Goal: Entertainment & Leisure: Consume media (video, audio)

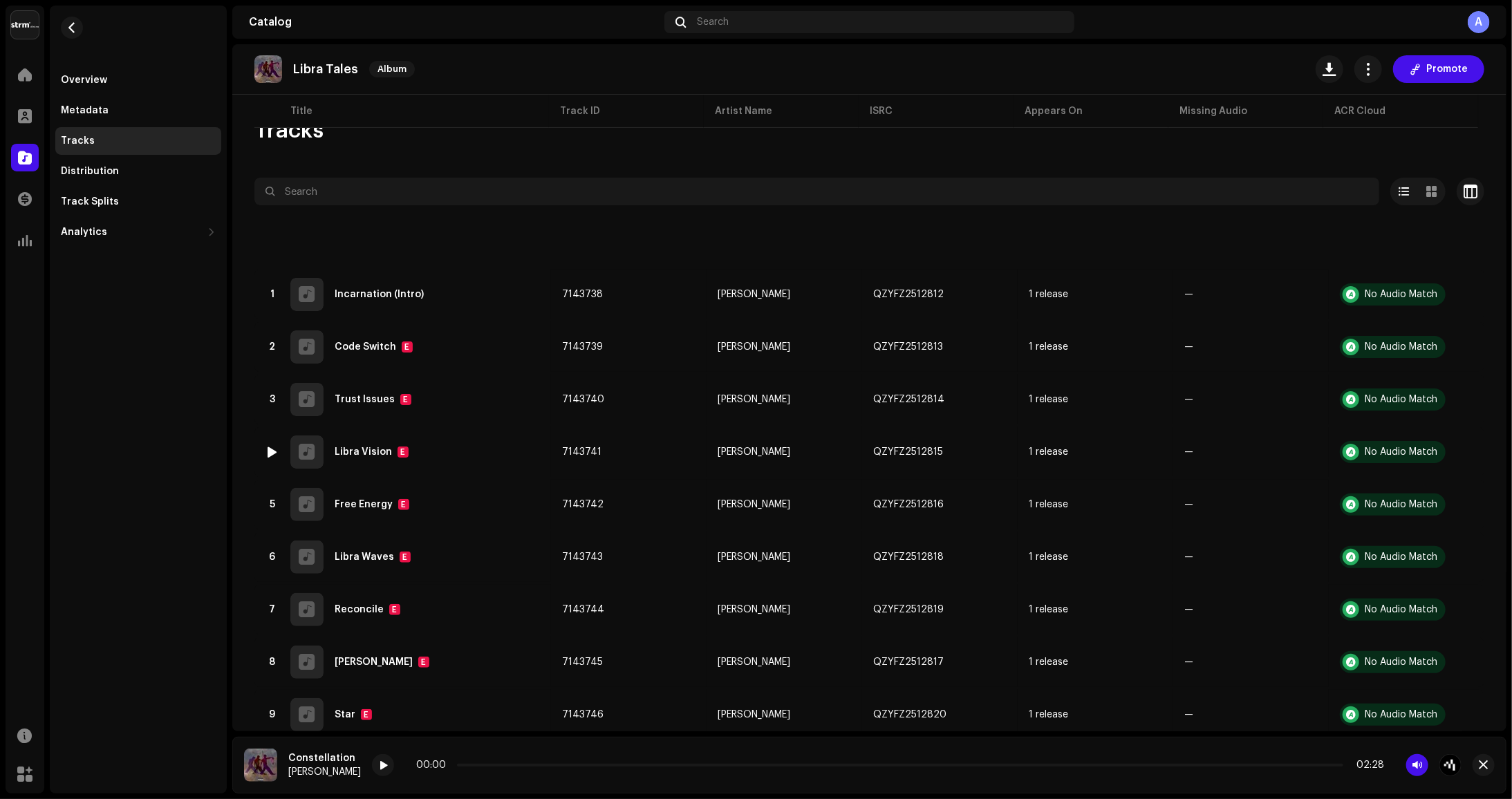
scroll to position [148, 0]
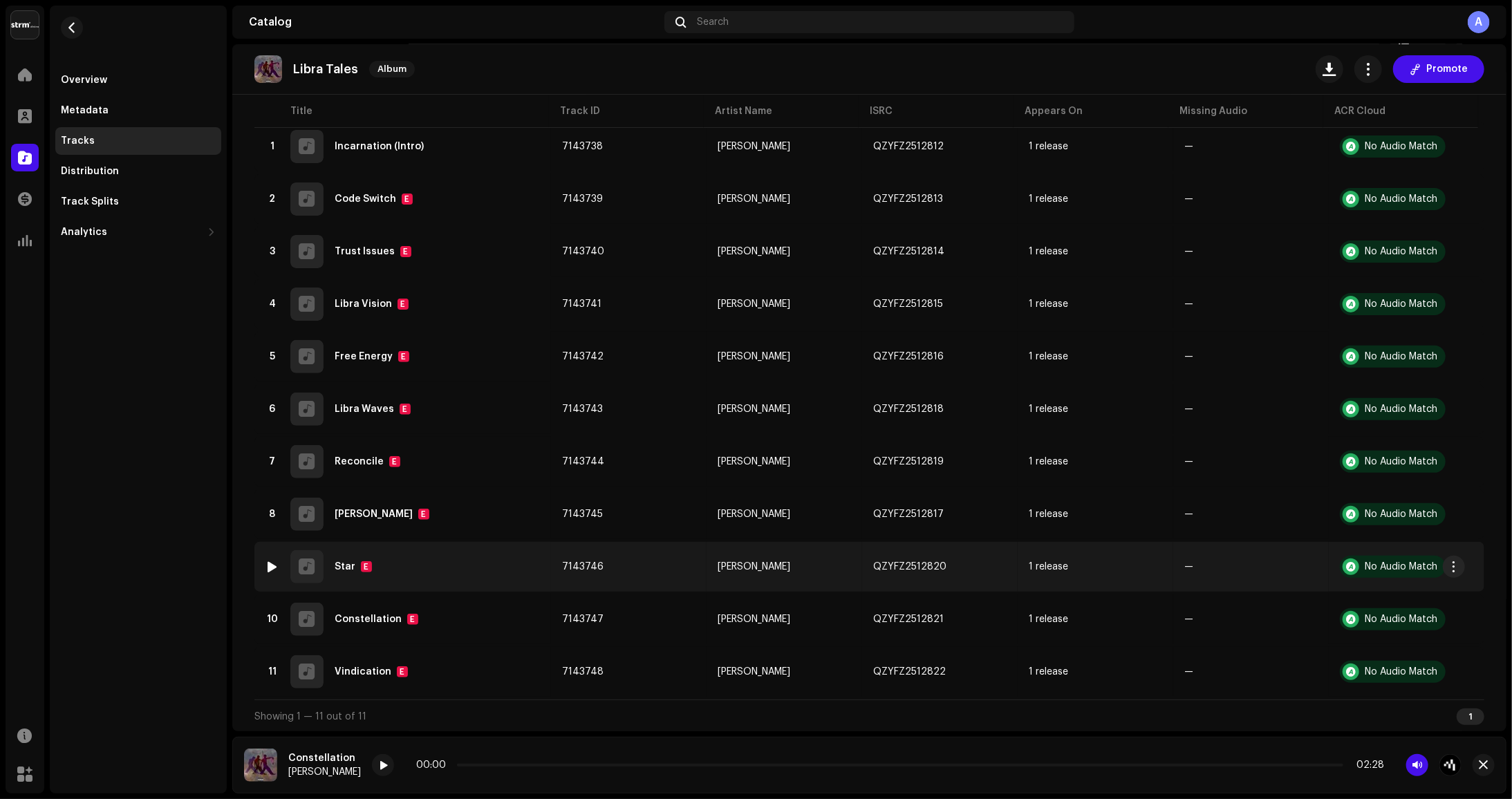
click at [275, 567] on div at bounding box center [273, 566] width 10 height 11
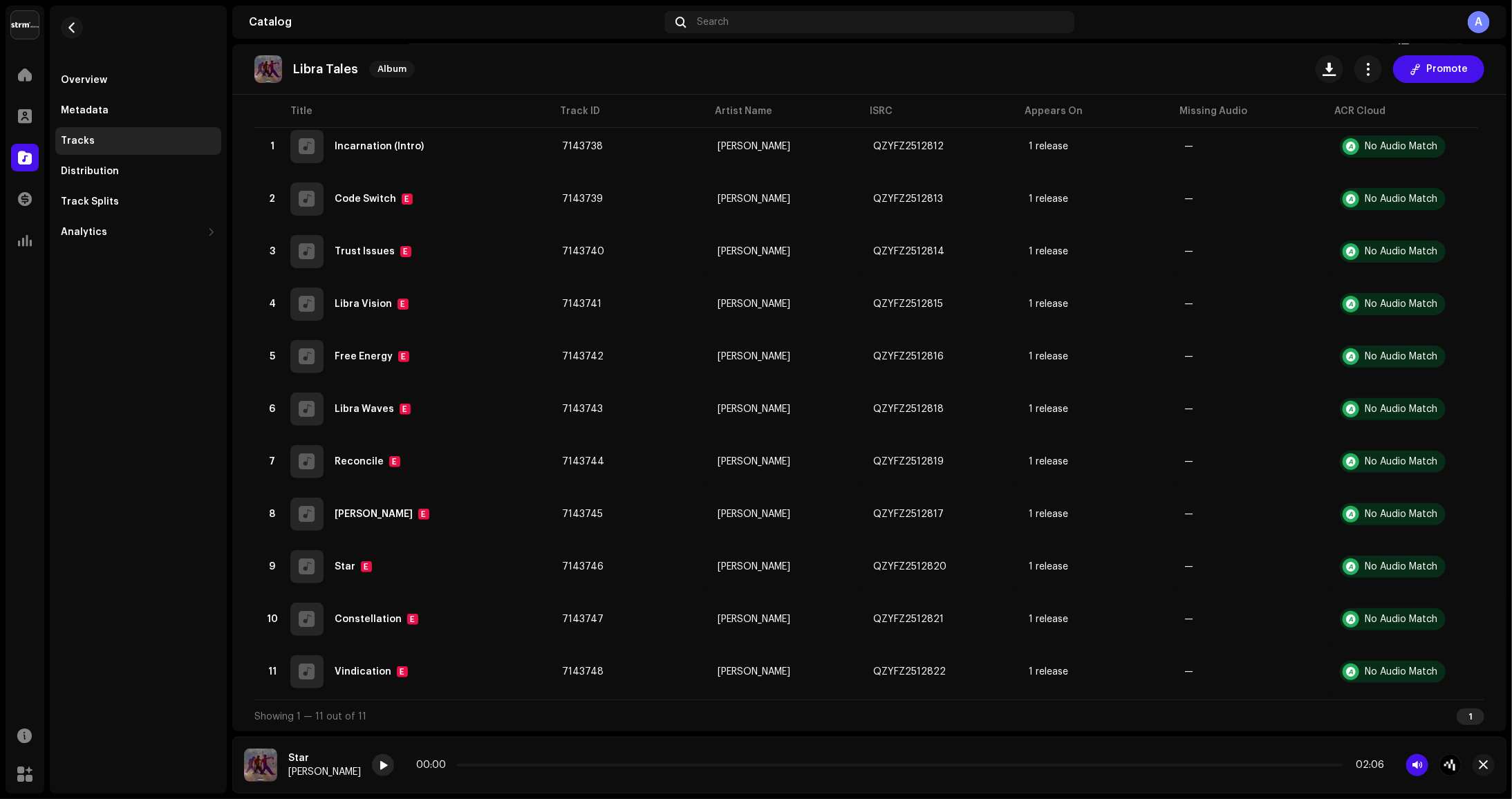
click at [388, 769] on span at bounding box center [383, 766] width 9 height 11
click at [567, 766] on p-slider at bounding box center [900, 765] width 887 height 3
click at [659, 770] on div "00:33 02:06" at bounding box center [900, 765] width 968 height 11
click at [660, 763] on div "00:33 02:06" at bounding box center [900, 765] width 968 height 11
click at [654, 766] on span at bounding box center [577, 765] width 239 height 3
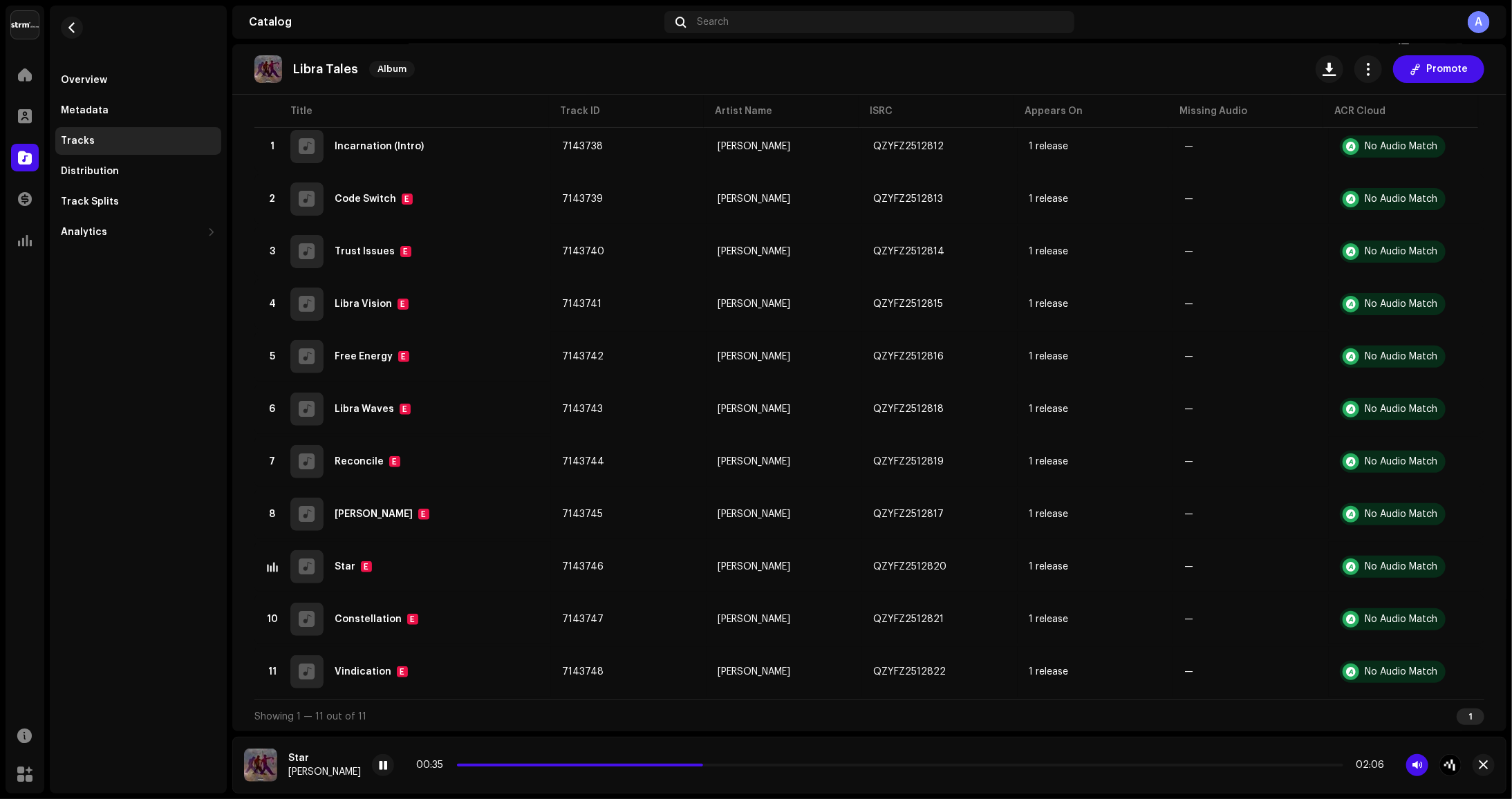
click at [633, 767] on div "00:35 02:06" at bounding box center [900, 765] width 968 height 11
click at [636, 766] on span at bounding box center [584, 765] width 253 height 3
click at [604, 765] on span at bounding box center [549, 765] width 183 height 3
click at [726, 763] on div "00:45 02:06" at bounding box center [900, 765] width 968 height 11
click at [726, 766] on span at bounding box center [619, 765] width 324 height 3
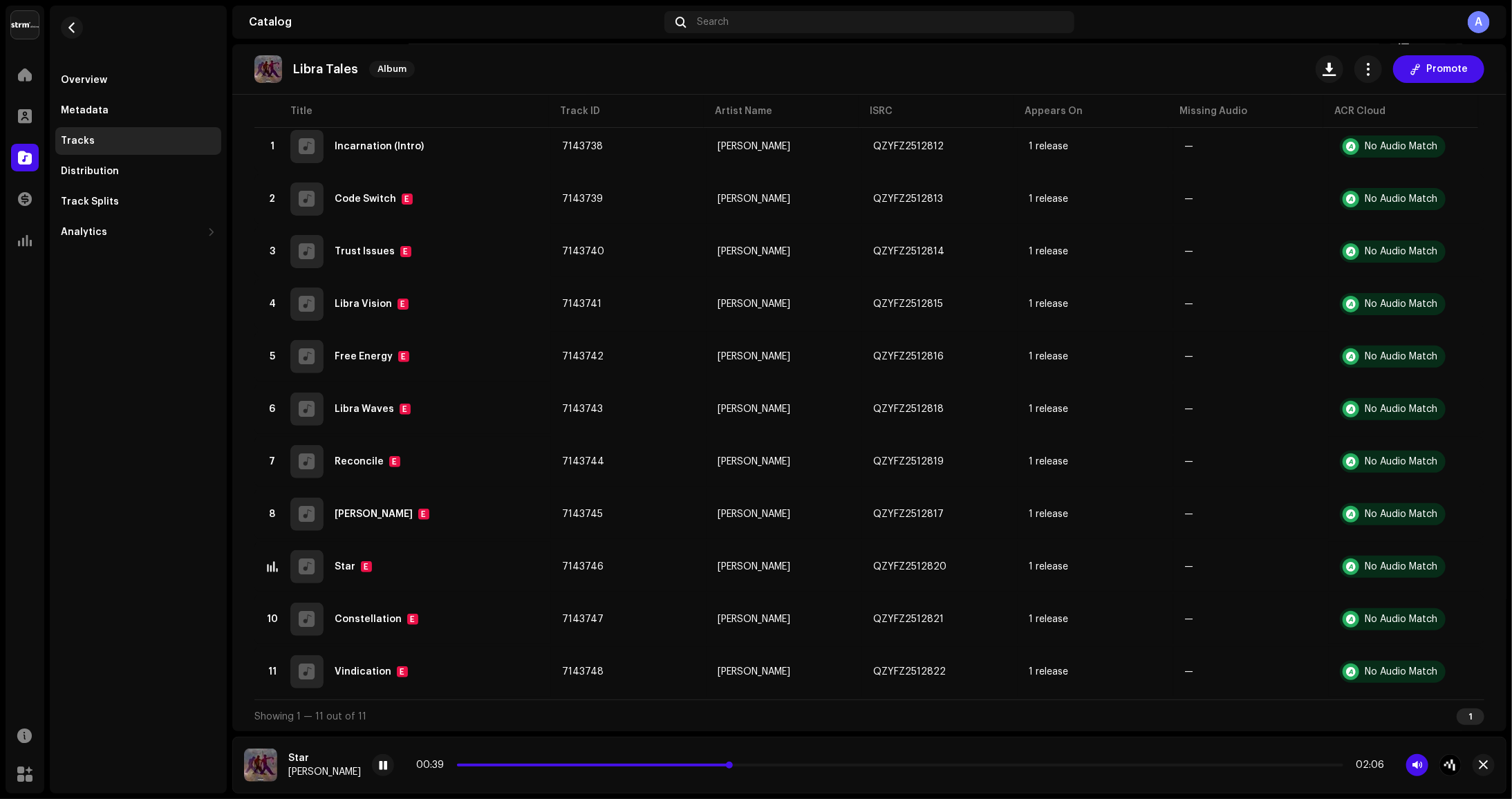
click at [658, 765] on span at bounding box center [595, 765] width 274 height 3
click at [755, 769] on div "00:46 02:06" at bounding box center [900, 765] width 968 height 11
click at [761, 763] on div "00:47 02:06" at bounding box center [900, 765] width 968 height 11
click at [758, 767] on div "00:47 02:06" at bounding box center [900, 765] width 968 height 11
click at [750, 765] on span at bounding box center [626, 765] width 337 height 3
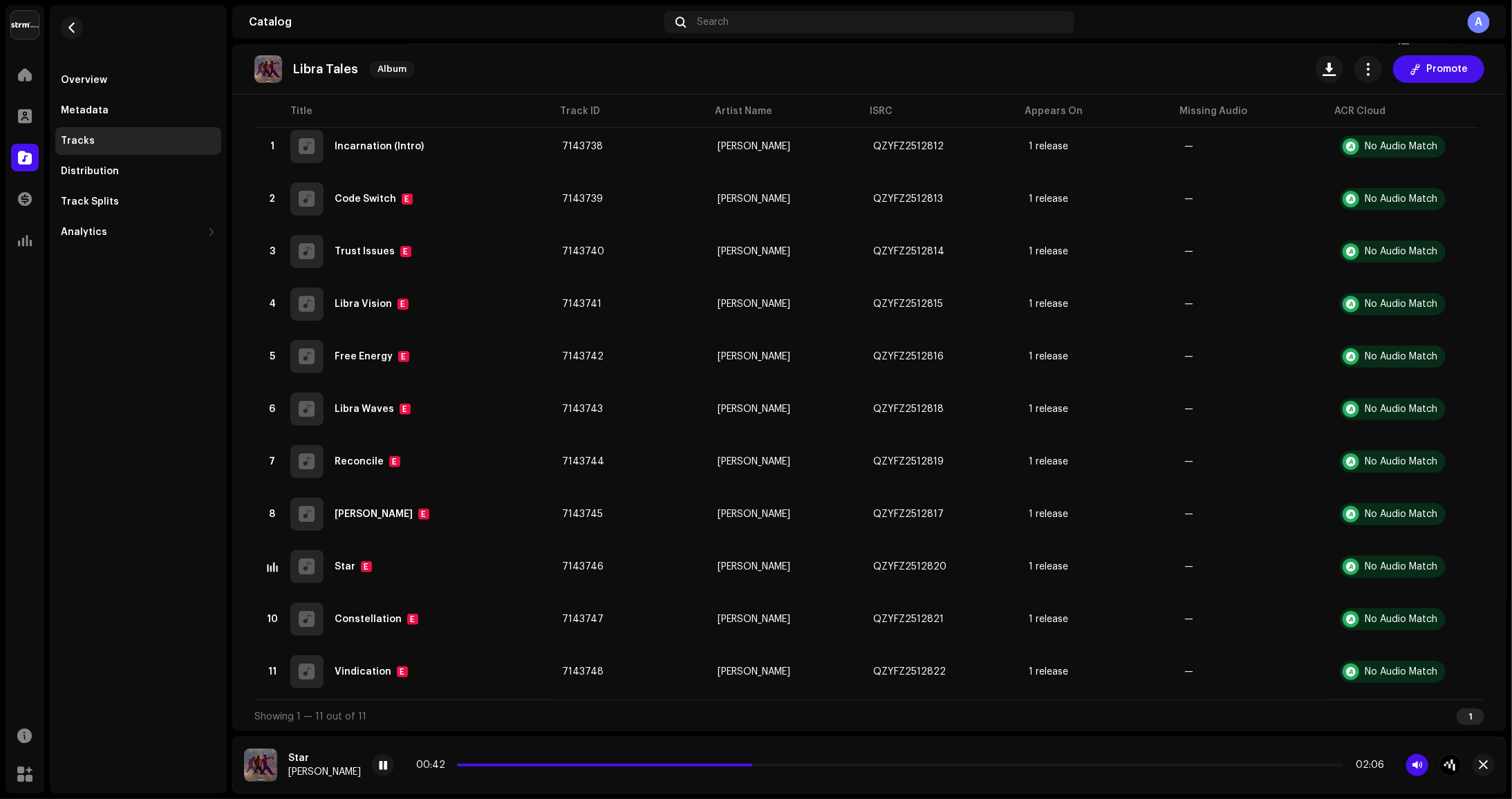
click at [676, 767] on div "00:42 02:06" at bounding box center [900, 765] width 968 height 11
click at [679, 760] on div "00:42 02:06" at bounding box center [900, 765] width 968 height 11
click at [681, 767] on div "00:42 02:06" at bounding box center [900, 765] width 968 height 11
click at [684, 765] on span at bounding box center [609, 765] width 303 height 3
click at [747, 765] on span at bounding box center [658, 765] width 401 height 3
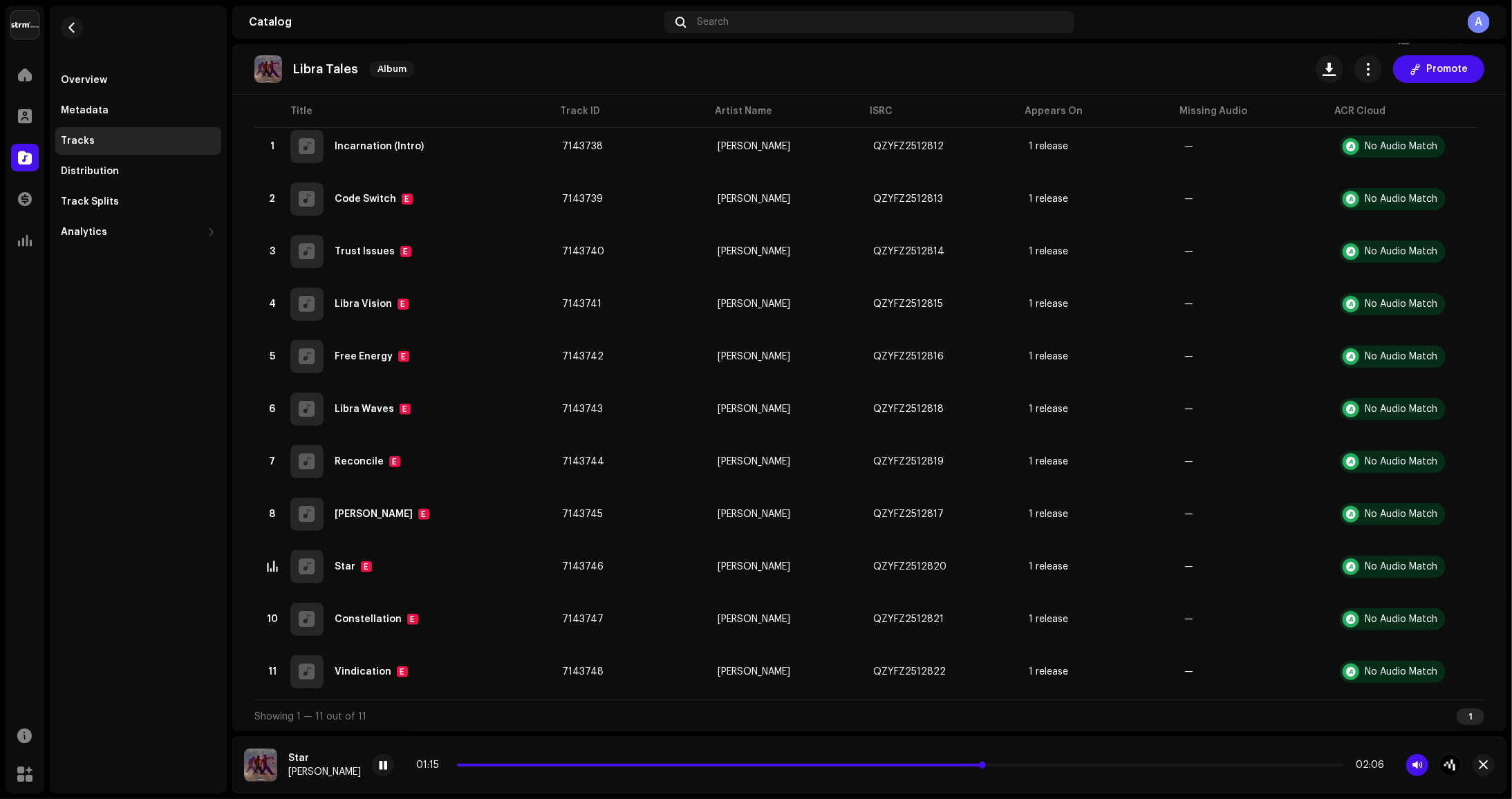
click at [763, 765] on div "01:15 02:06" at bounding box center [900, 765] width 968 height 11
click at [765, 767] on div "01:15 02:06" at bounding box center [900, 765] width 968 height 11
click at [765, 766] on span at bounding box center [721, 765] width 527 height 3
click at [791, 766] on span at bounding box center [661, 765] width 408 height 3
click at [780, 762] on div "01:01 02:06" at bounding box center [900, 765] width 968 height 11
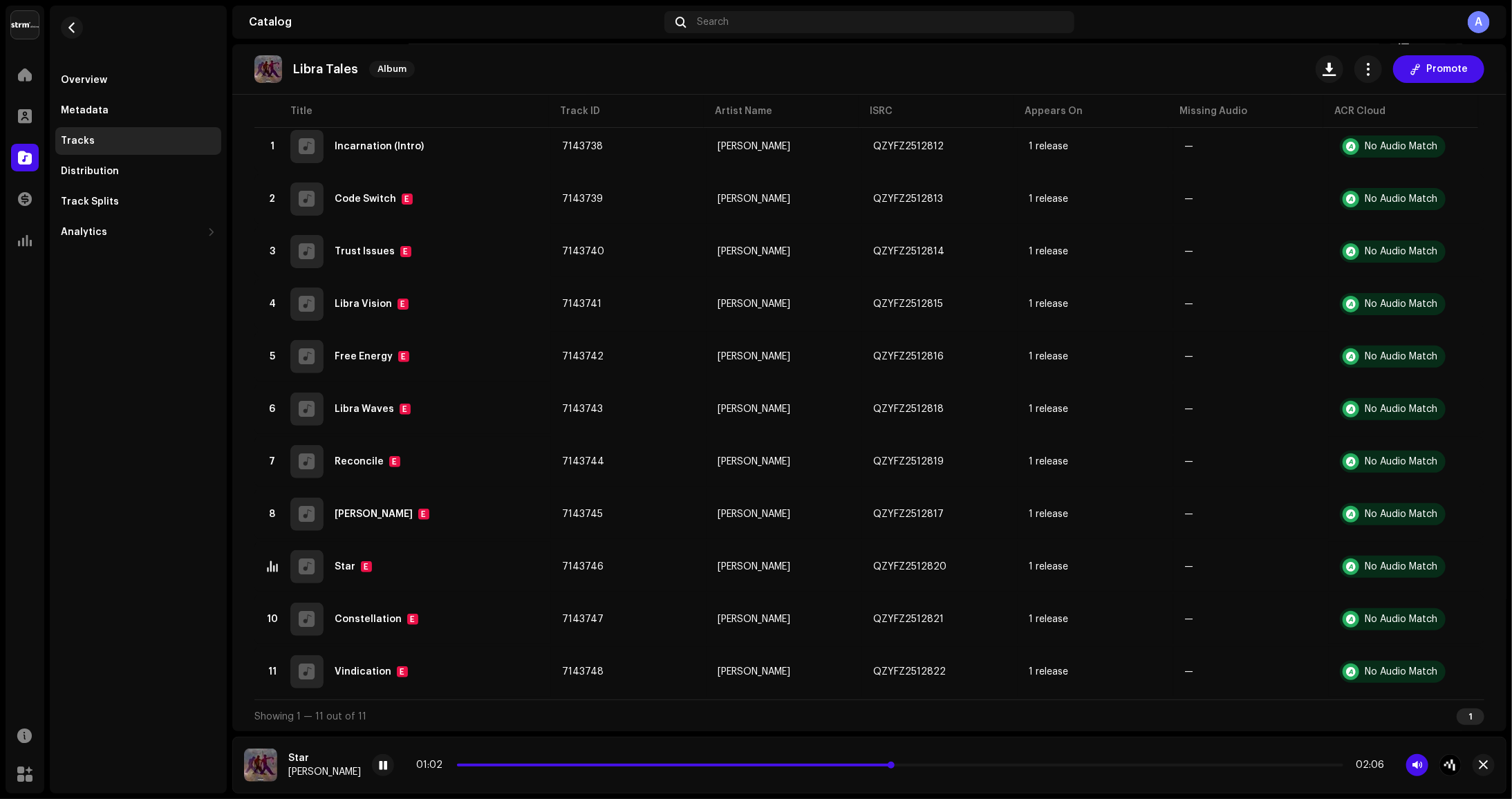
click at [780, 764] on span at bounding box center [676, 765] width 436 height 3
click at [762, 768] on div "00:52 02:06" at bounding box center [900, 765] width 968 height 11
click at [764, 766] on span at bounding box center [640, 765] width 365 height 3
click at [780, 768] on div "00:59 02:06" at bounding box center [900, 765] width 968 height 11
click at [785, 764] on span at bounding box center [664, 765] width 415 height 3
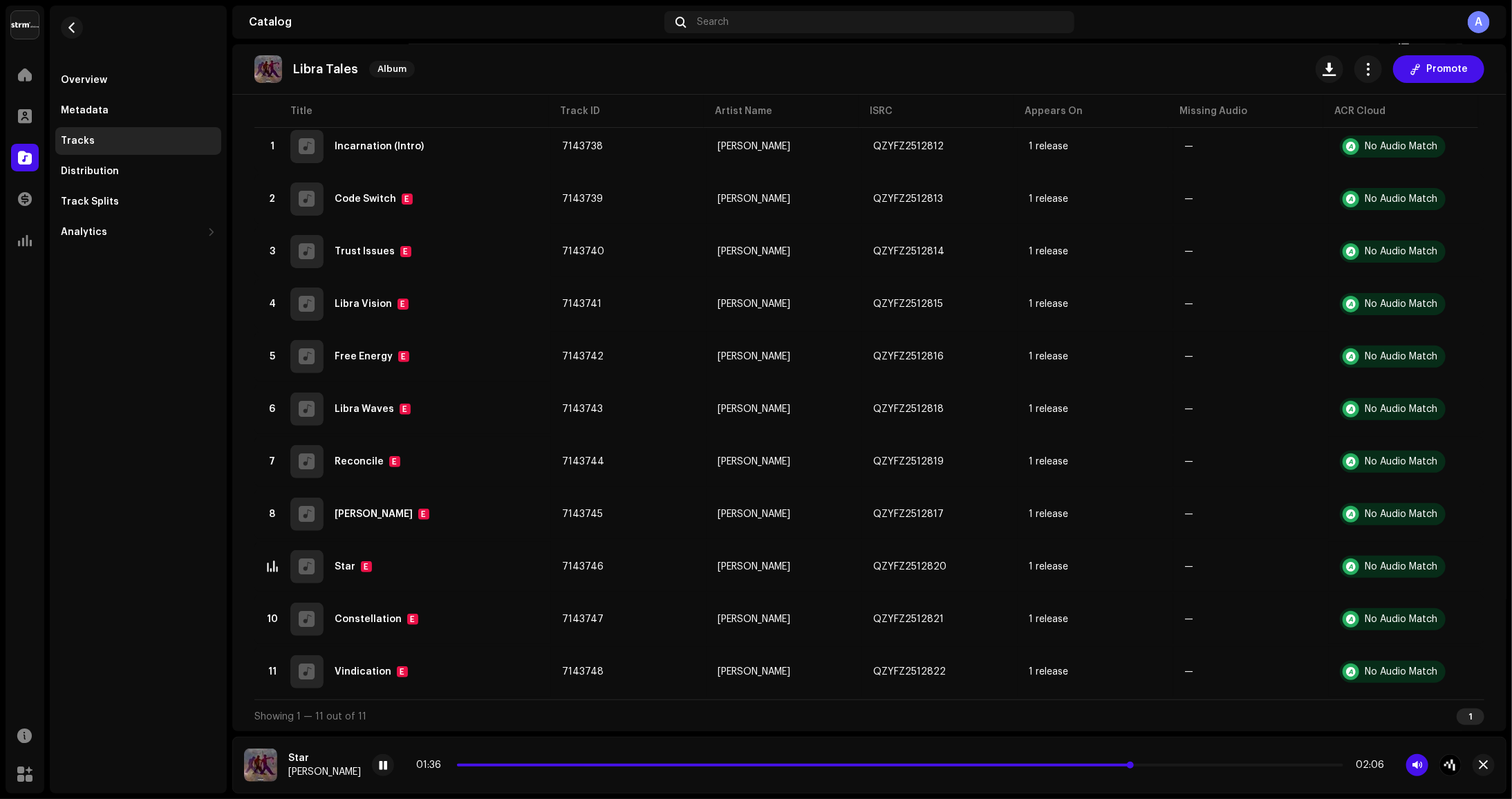
click at [1031, 766] on span at bounding box center [795, 765] width 676 height 3
click at [1009, 774] on div "01:40 02:06" at bounding box center [917, 766] width 1089 height 22
click at [1010, 765] on span at bounding box center [809, 765] width 704 height 3
click at [957, 767] on div "01:19 02:06" at bounding box center [900, 765] width 968 height 11
click at [957, 764] on span at bounding box center [739, 765] width 563 height 3
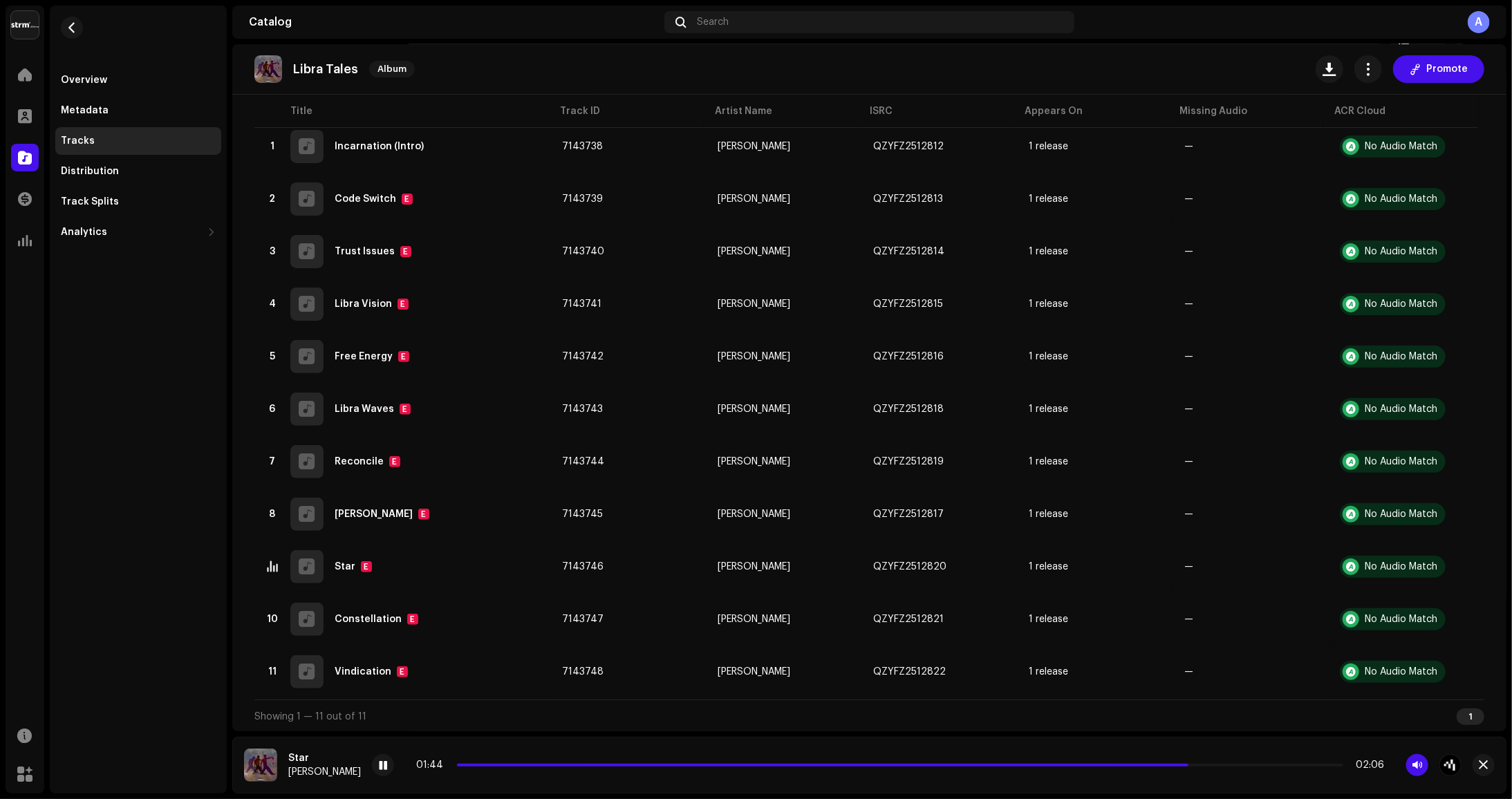
click at [1115, 773] on div "01:44 02:06" at bounding box center [917, 766] width 1089 height 22
click at [1131, 767] on div "01:45 02:06" at bounding box center [900, 765] width 968 height 11
click at [1118, 773] on div "01:45 02:06" at bounding box center [917, 766] width 1089 height 22
click at [1104, 765] on span at bounding box center [837, 765] width 760 height 3
click at [1073, 771] on div "01:54 02:06" at bounding box center [917, 766] width 1089 height 22
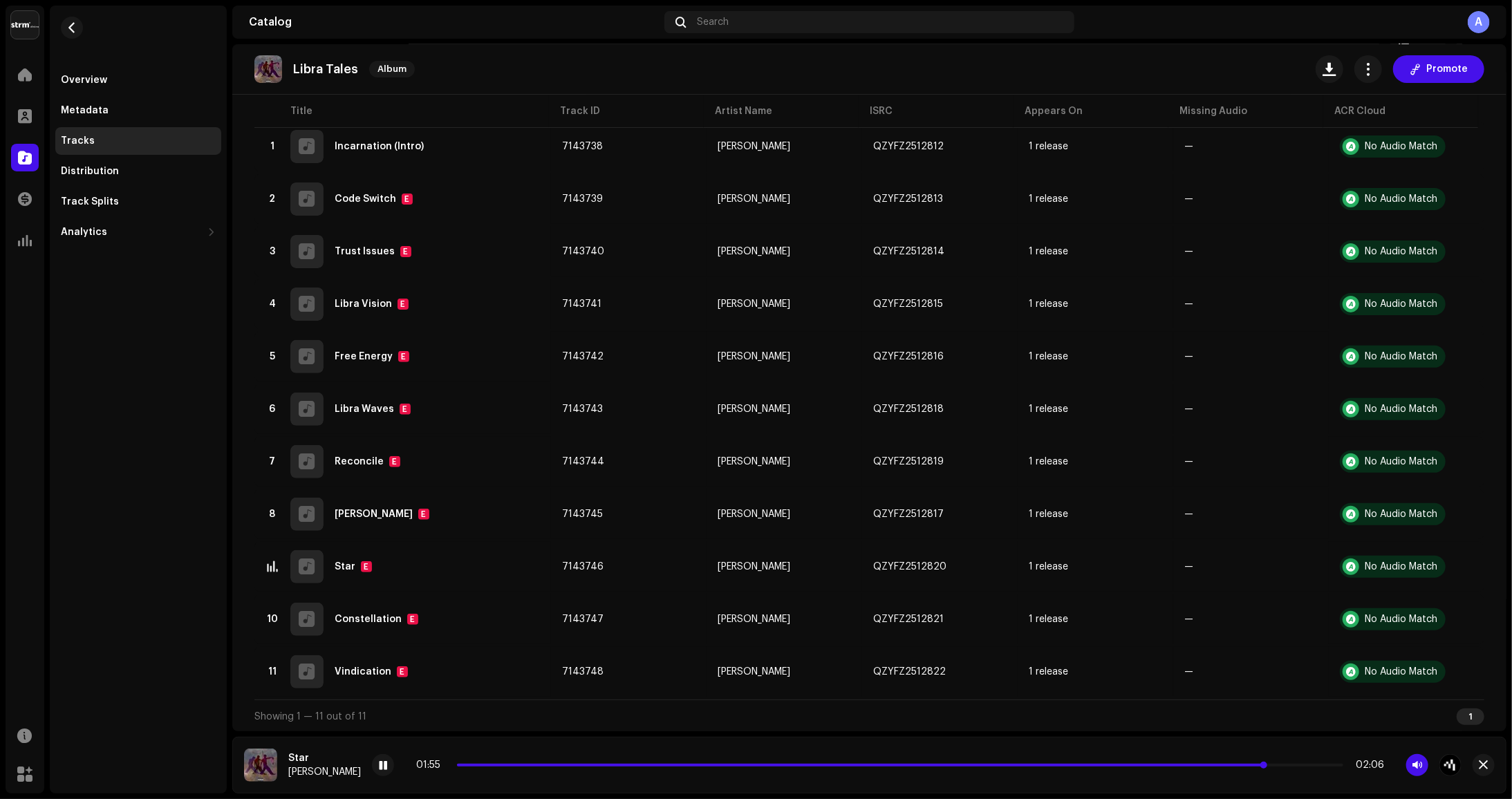
click at [1074, 766] on span at bounding box center [862, 765] width 809 height 3
click at [1144, 770] on div "01:58 02:06" at bounding box center [900, 765] width 968 height 11
click at [1144, 765] on span at bounding box center [872, 765] width 831 height 3
click at [1152, 766] on span at bounding box center [869, 765] width 823 height 3
click at [1188, 765] on span at bounding box center [900, 765] width 887 height 3
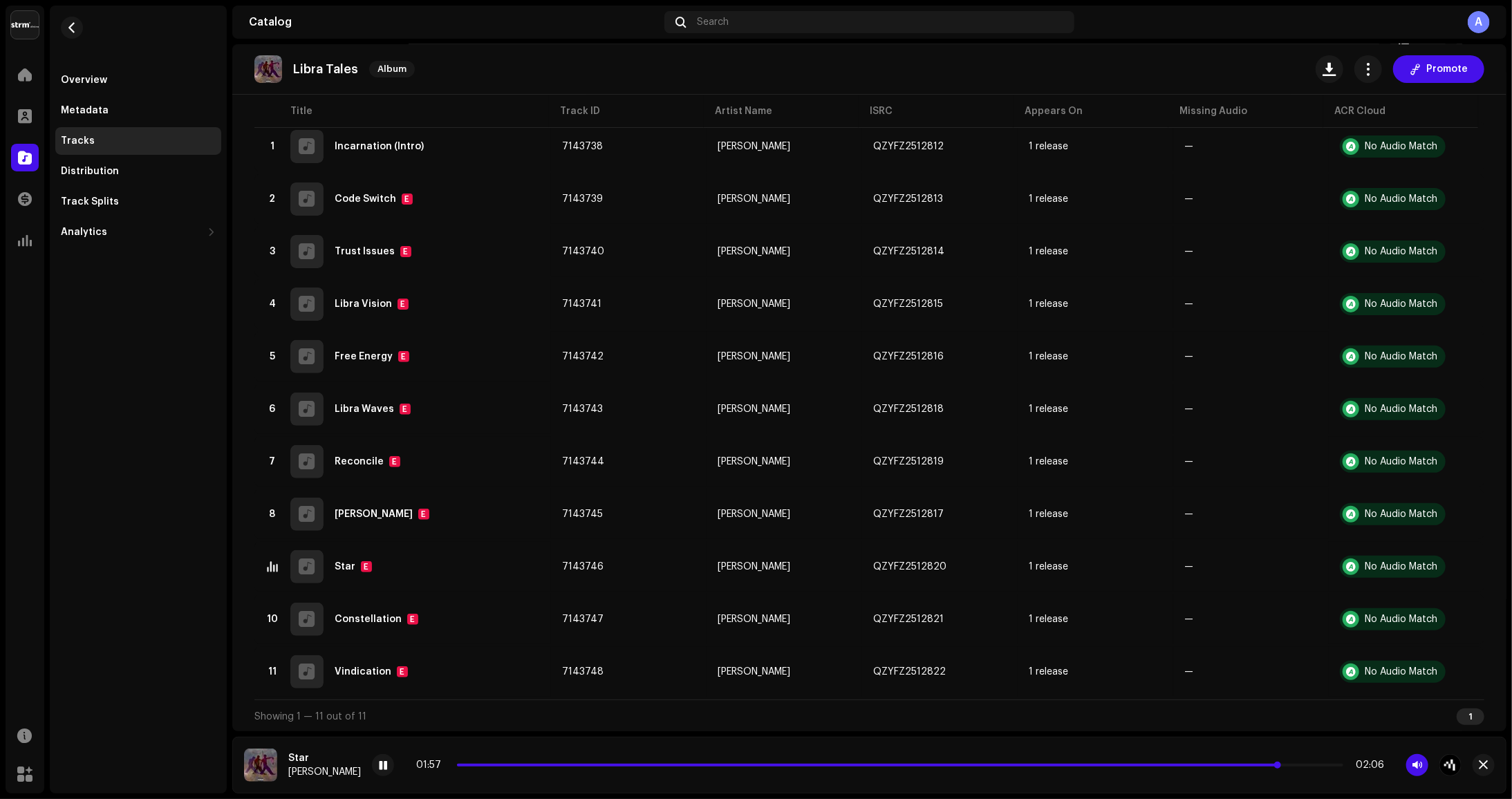
click at [1118, 764] on span at bounding box center [869, 765] width 823 height 3
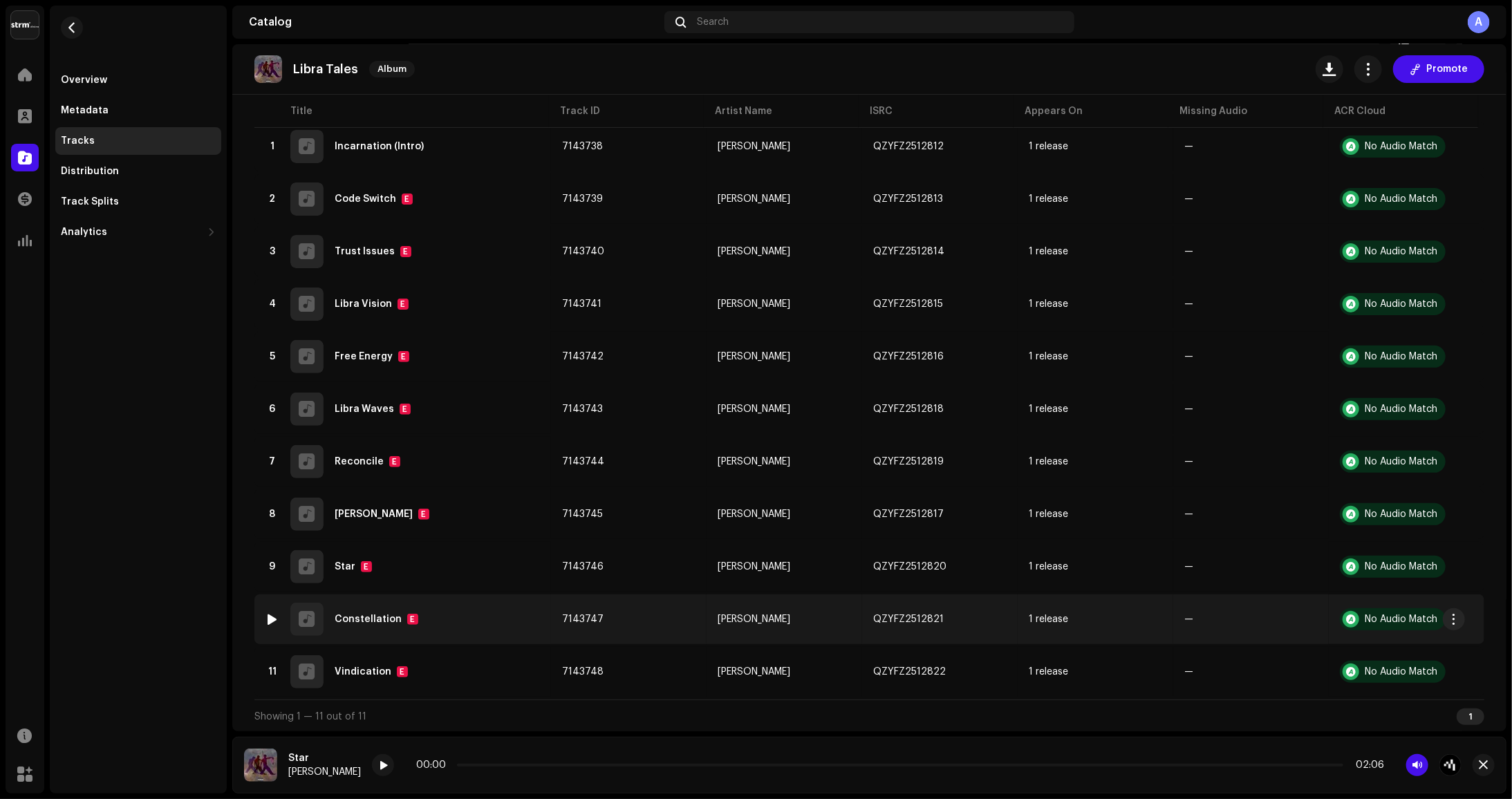
click at [276, 629] on div "10 Constellation E" at bounding box center [403, 619] width 274 height 33
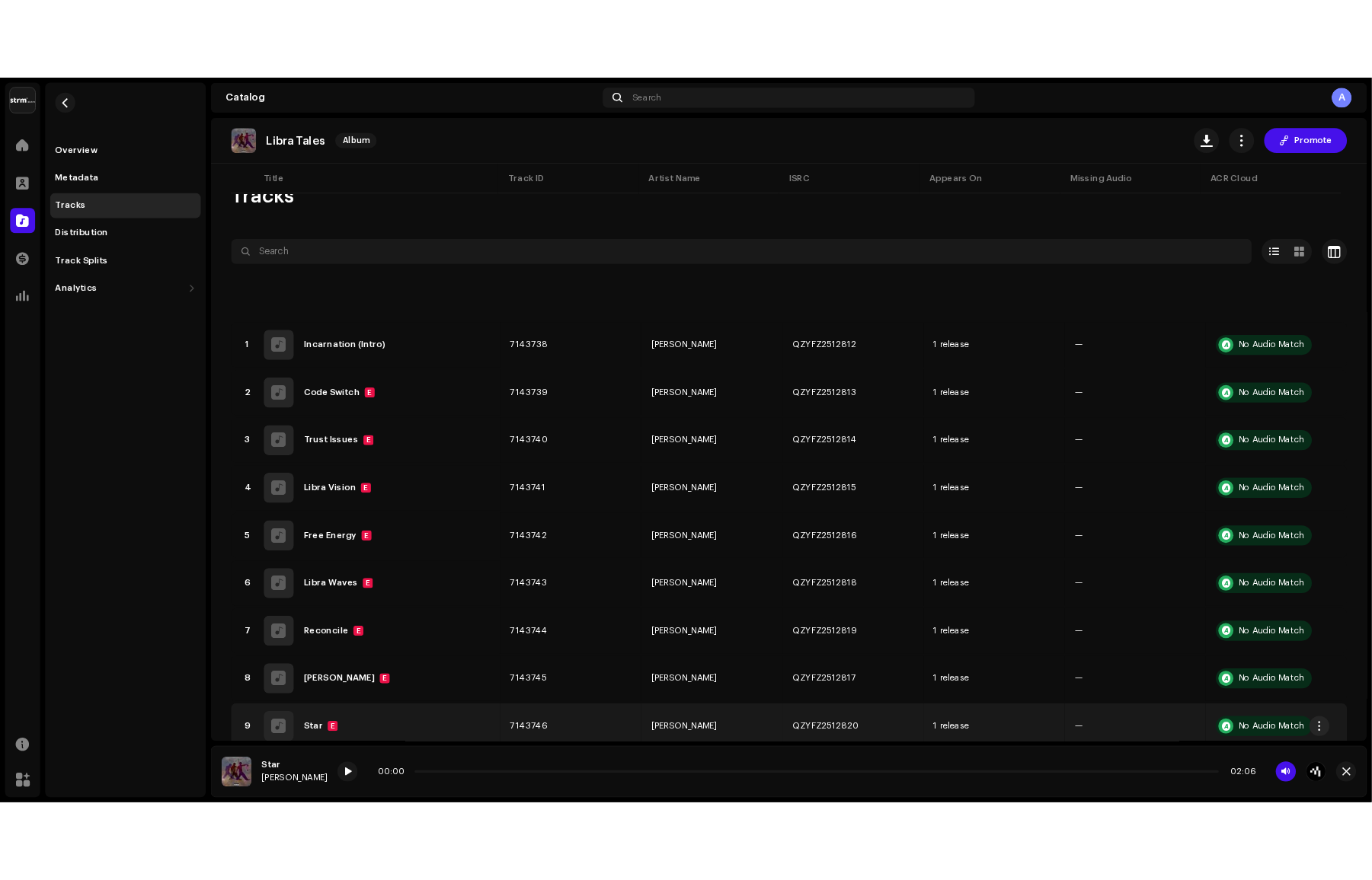
scroll to position [163, 0]
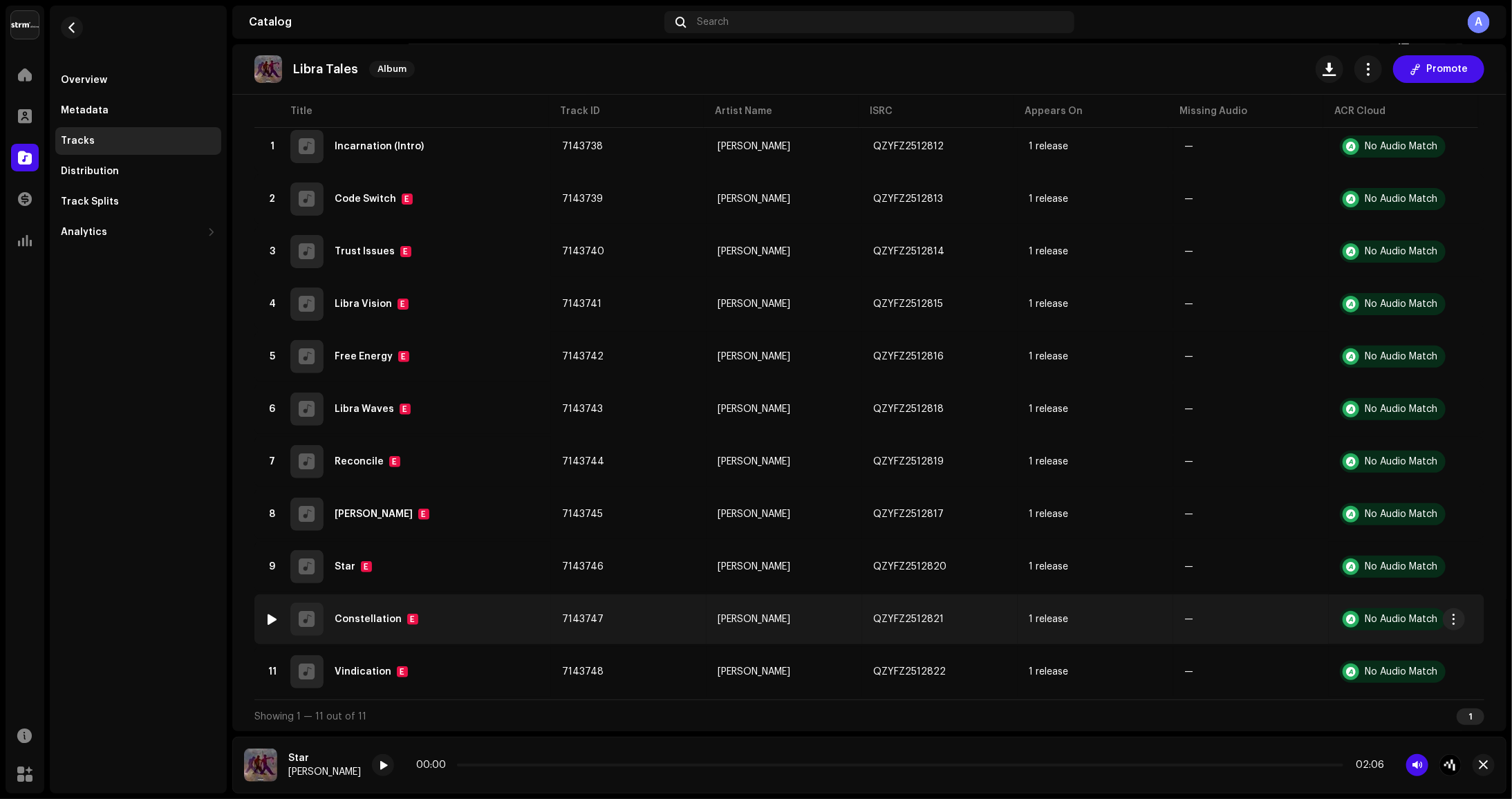
click at [273, 616] on div at bounding box center [273, 619] width 10 height 11
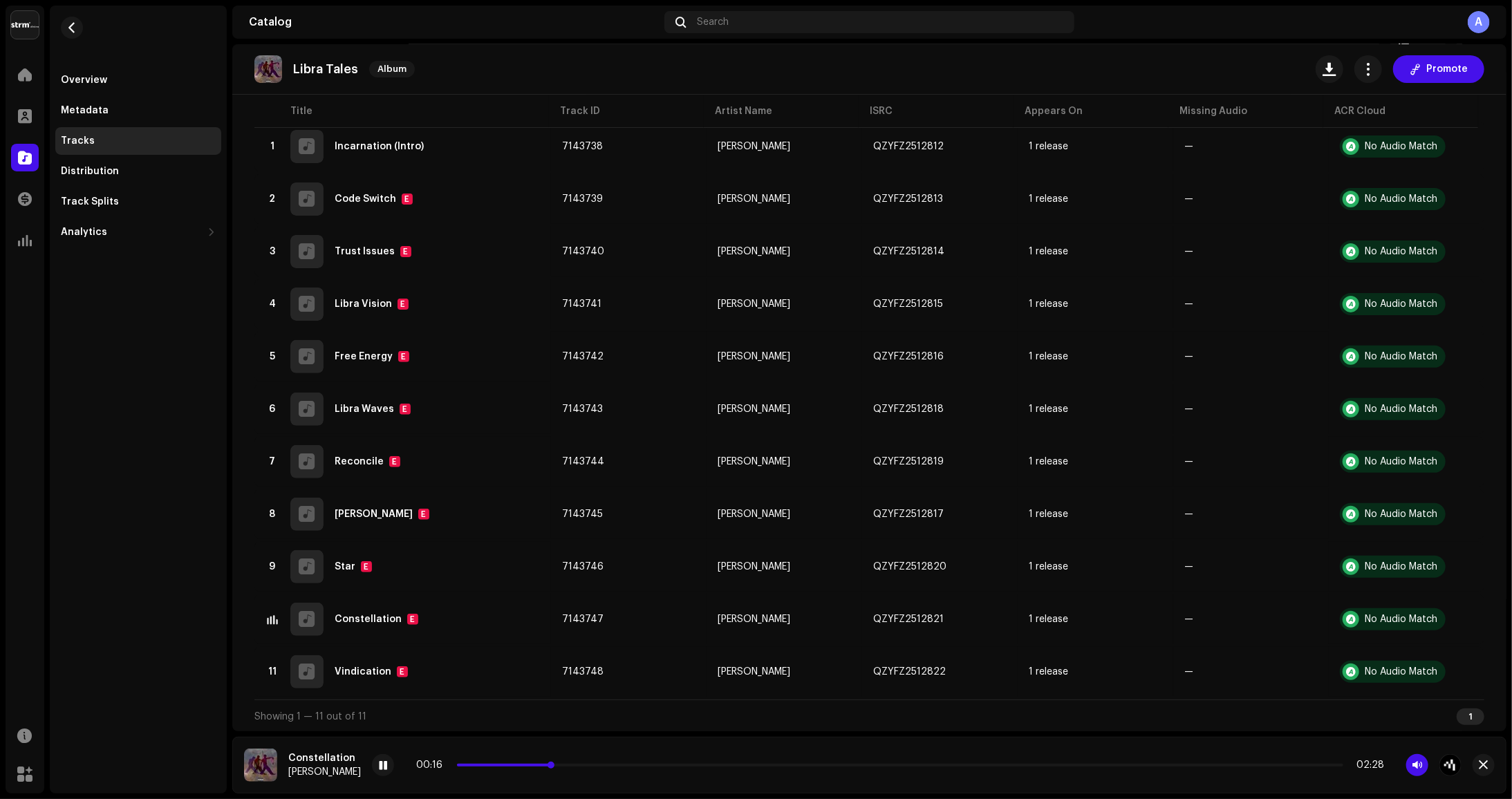
click at [543, 766] on span at bounding box center [505, 765] width 96 height 3
click at [493, 766] on span at bounding box center [503, 765] width 90 height 3
click at [543, 762] on div "00:25 02:28" at bounding box center [900, 765] width 968 height 11
click at [540, 766] on span at bounding box center [535, 765] width 156 height 3
click at [515, 765] on span at bounding box center [499, 765] width 83 height 3
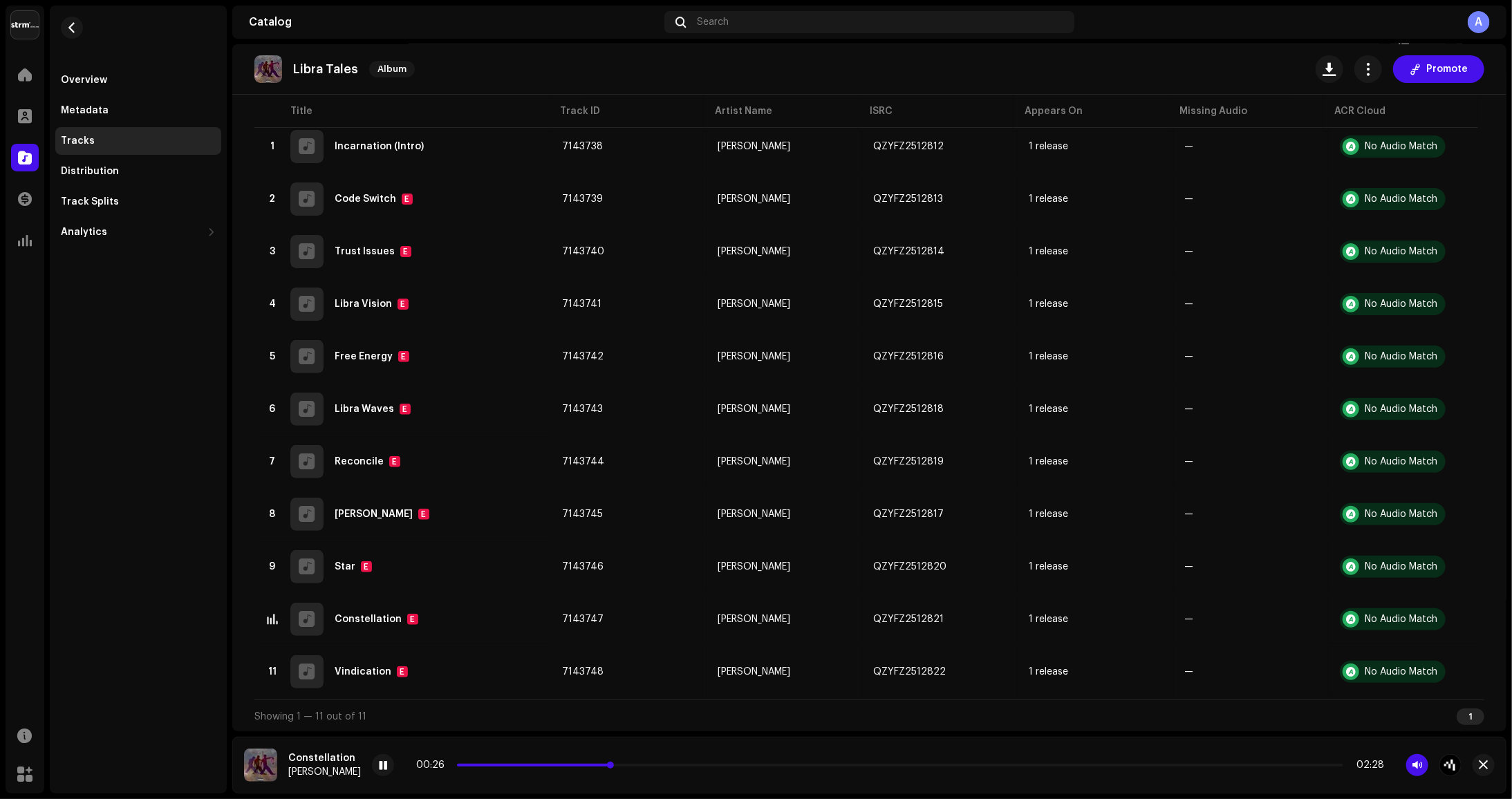
click at [592, 766] on span at bounding box center [535, 765] width 156 height 3
click at [597, 766] on span at bounding box center [541, 765] width 168 height 3
click at [601, 767] on div "00:35 02:28" at bounding box center [900, 765] width 968 height 11
click at [601, 763] on div "00:36 02:28" at bounding box center [900, 765] width 968 height 11
click at [601, 768] on div "00:37 02:28" at bounding box center [900, 765] width 968 height 11
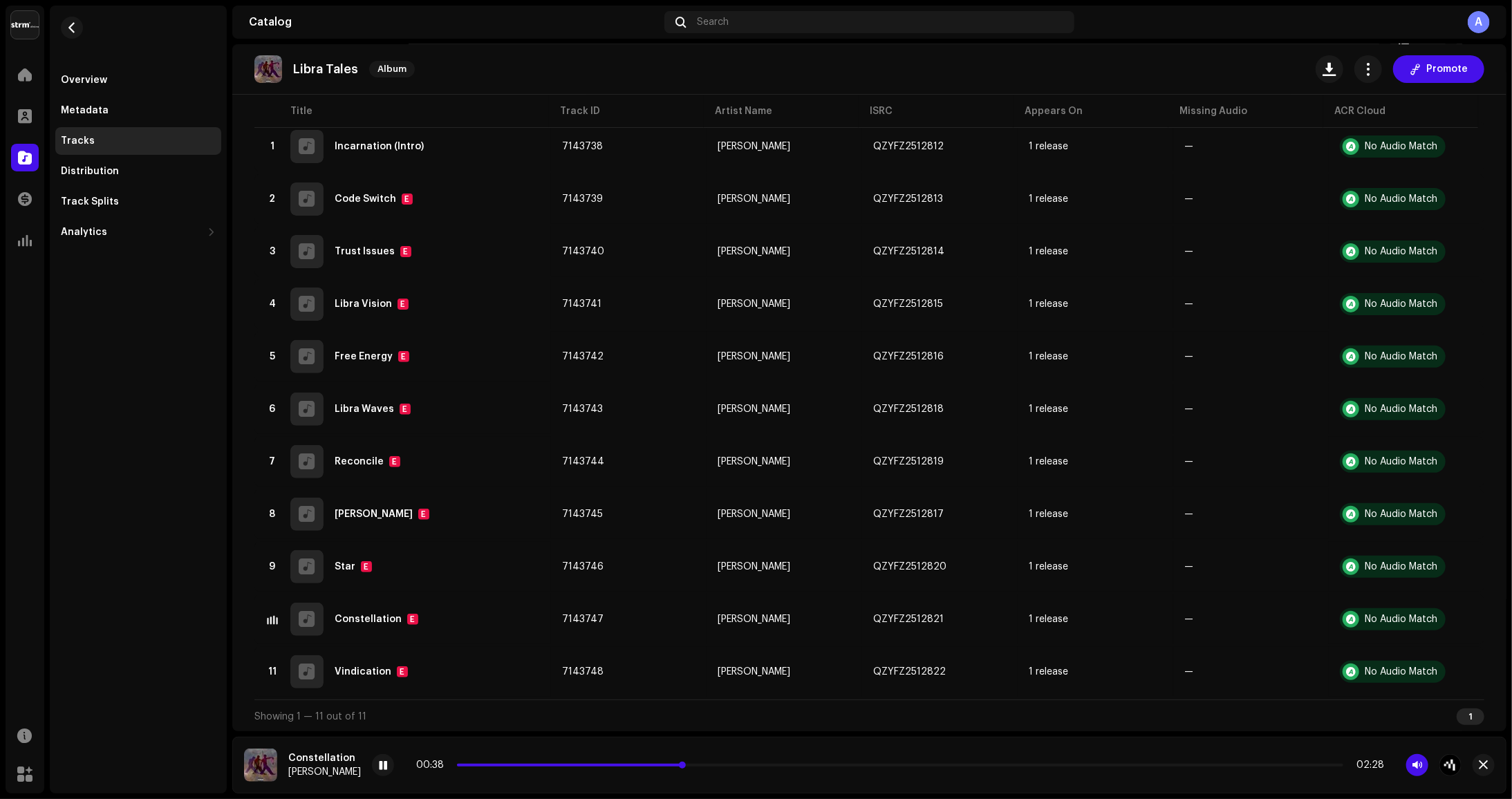
click at [601, 766] on span at bounding box center [571, 765] width 227 height 3
click at [522, 766] on span at bounding box center [526, 765] width 138 height 3
click at [575, 768] on div "00:23 02:28" at bounding box center [900, 765] width 968 height 11
click at [578, 766] on span at bounding box center [529, 765] width 144 height 3
click at [569, 767] on div "00:39 02:28" at bounding box center [900, 765] width 968 height 11
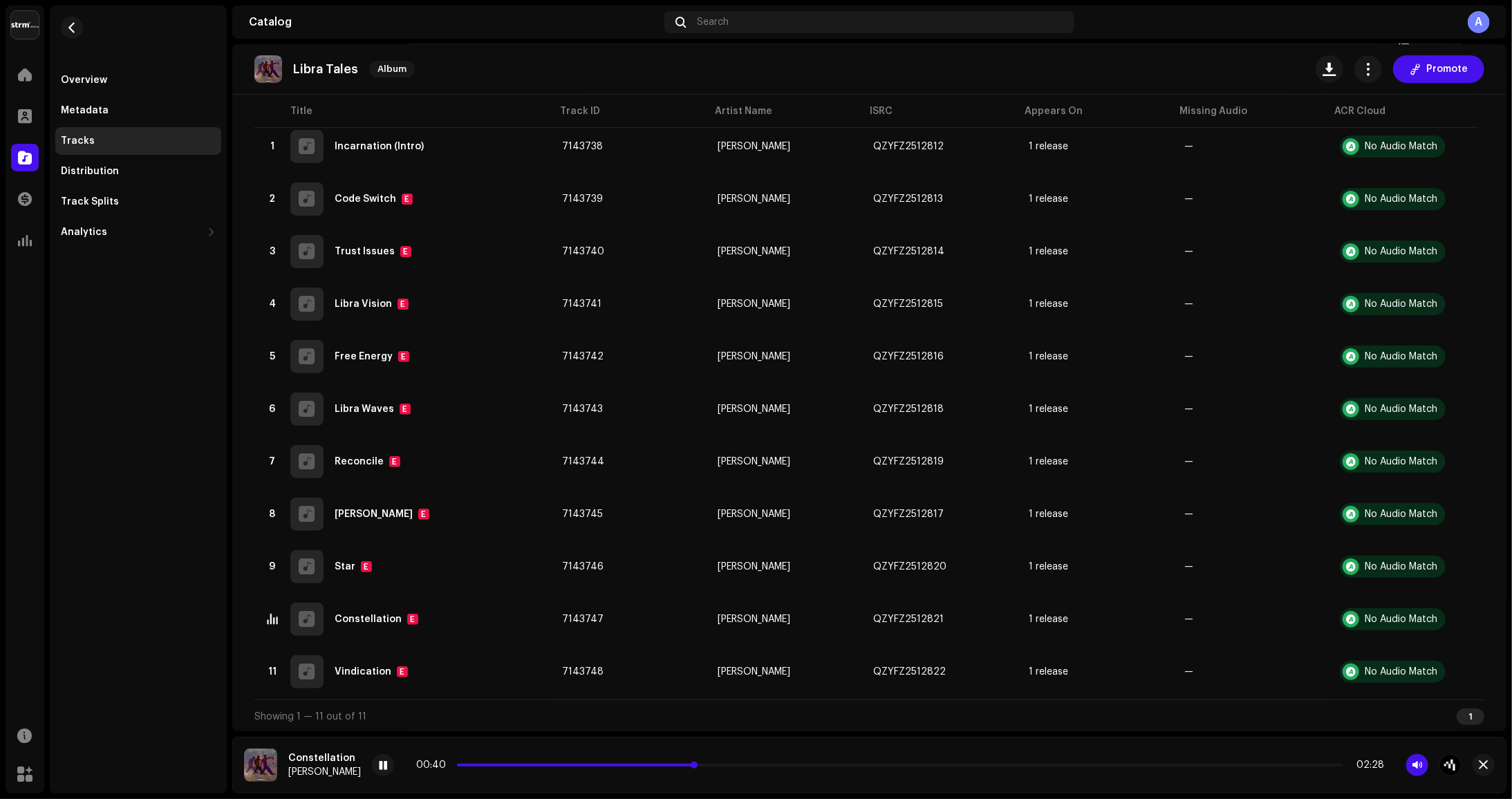
click at [571, 766] on span at bounding box center [577, 765] width 239 height 3
click at [612, 769] on div "00:37 02:28" at bounding box center [900, 765] width 968 height 11
click at [620, 765] on span at bounding box center [571, 765] width 227 height 3
click at [635, 766] on span at bounding box center [592, 765] width 270 height 3
click at [602, 771] on div "00:53 02:28" at bounding box center [900, 765] width 968 height 11
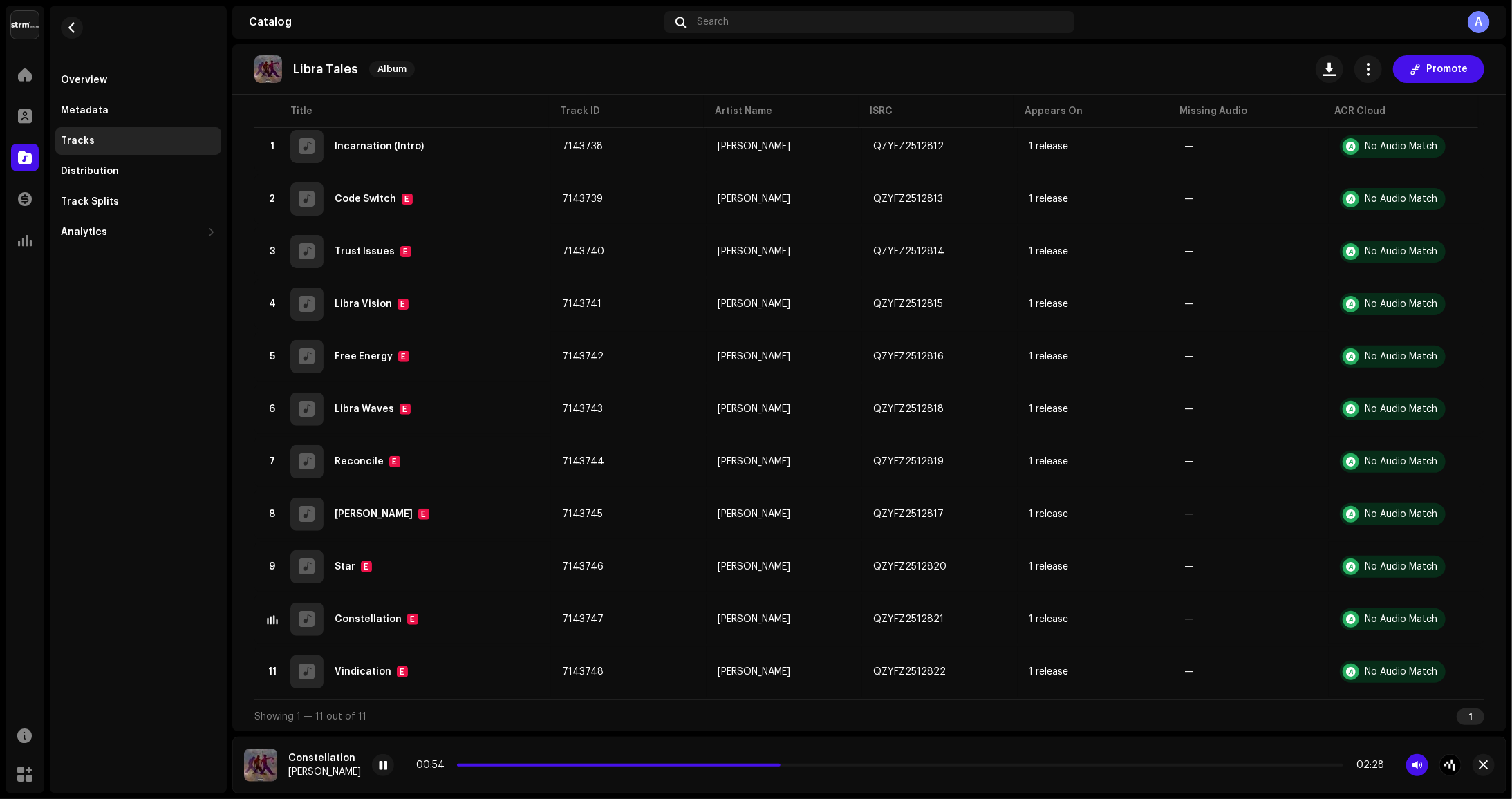
click at [609, 767] on div "00:54 02:28" at bounding box center [900, 765] width 968 height 11
click at [615, 764] on span at bounding box center [619, 765] width 324 height 3
click at [720, 764] on span at bounding box center [601, 765] width 288 height 3
click at [704, 768] on div "00:59 02:28" at bounding box center [900, 765] width 968 height 11
click at [714, 767] on div "01:00 02:28" at bounding box center [900, 765] width 968 height 11
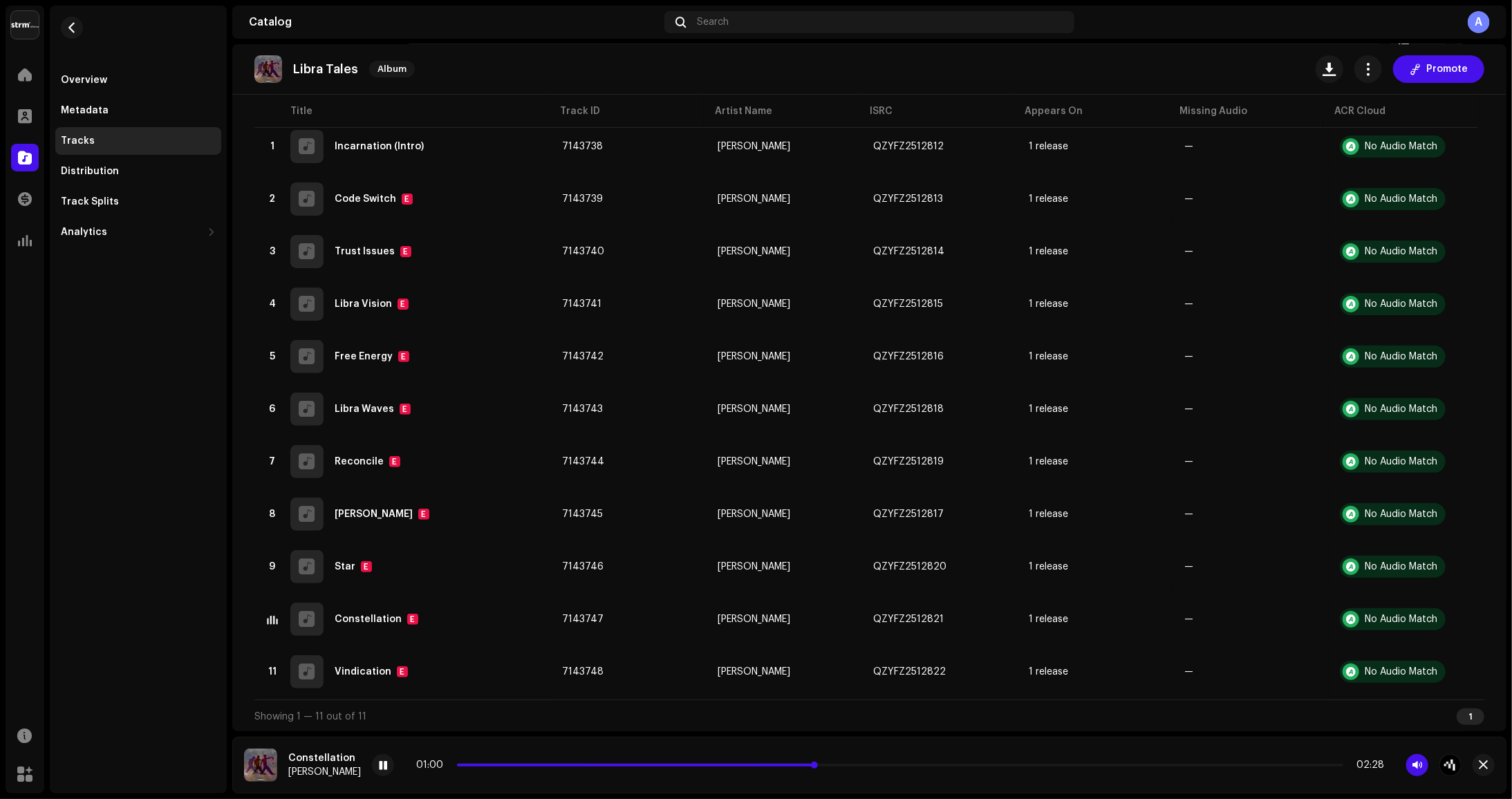
click at [716, 764] on span at bounding box center [637, 765] width 359 height 3
click at [717, 765] on span at bounding box center [643, 765] width 371 height 3
click at [780, 767] on div "01:35 02:28" at bounding box center [900, 765] width 968 height 11
click at [785, 767] on div "01:36 02:28" at bounding box center [900, 765] width 968 height 11
click at [788, 766] on span at bounding box center [745, 765] width 575 height 3
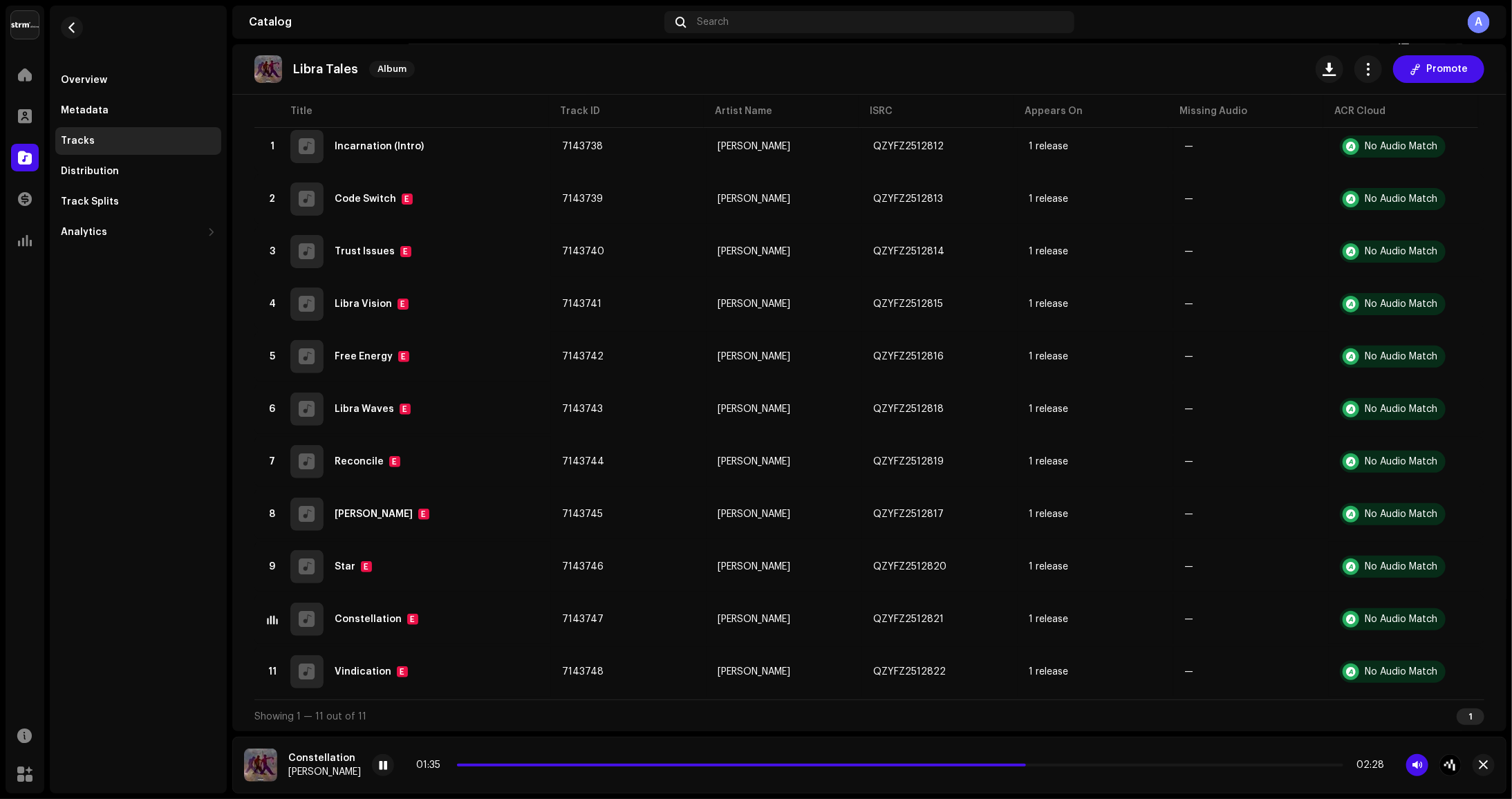
click at [904, 768] on div "01:35 02:28" at bounding box center [900, 765] width 968 height 11
click at [905, 766] on span at bounding box center [742, 765] width 569 height 3
click at [820, 766] on div "01:17 02:28" at bounding box center [900, 765] width 968 height 11
click at [818, 767] on div "01:18 02:28" at bounding box center [900, 765] width 968 height 11
click at [828, 762] on div "01:18 02:28" at bounding box center [900, 765] width 968 height 11
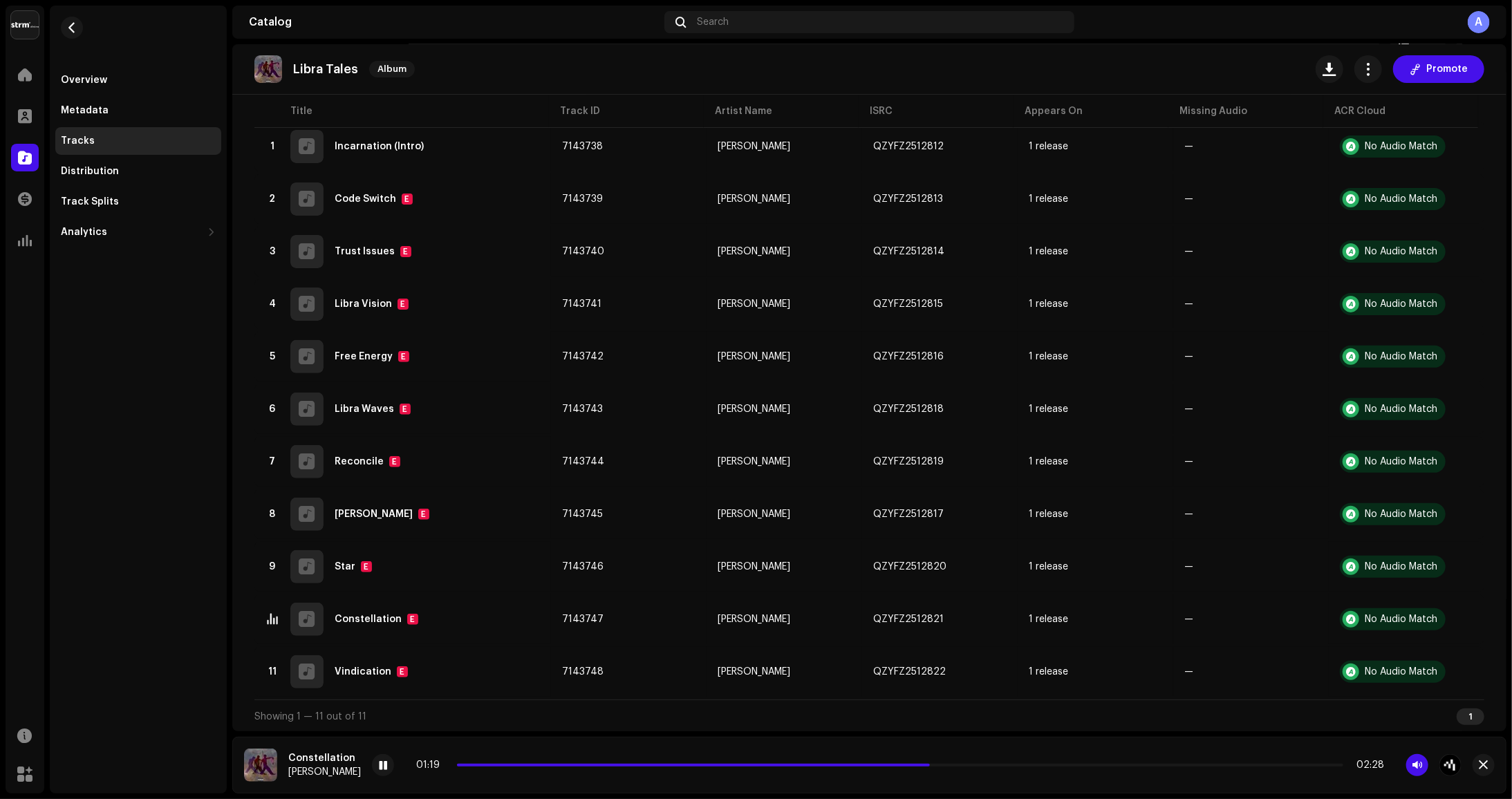
click at [825, 767] on div "01:19 02:28" at bounding box center [900, 765] width 968 height 11
click at [828, 766] on span at bounding box center [693, 765] width 473 height 3
click at [850, 767] on div "01:41 02:28" at bounding box center [900, 765] width 968 height 11
click at [852, 766] on span at bounding box center [760, 765] width 605 height 3
click at [566, 765] on span at bounding box center [778, 765] width 641 height 3
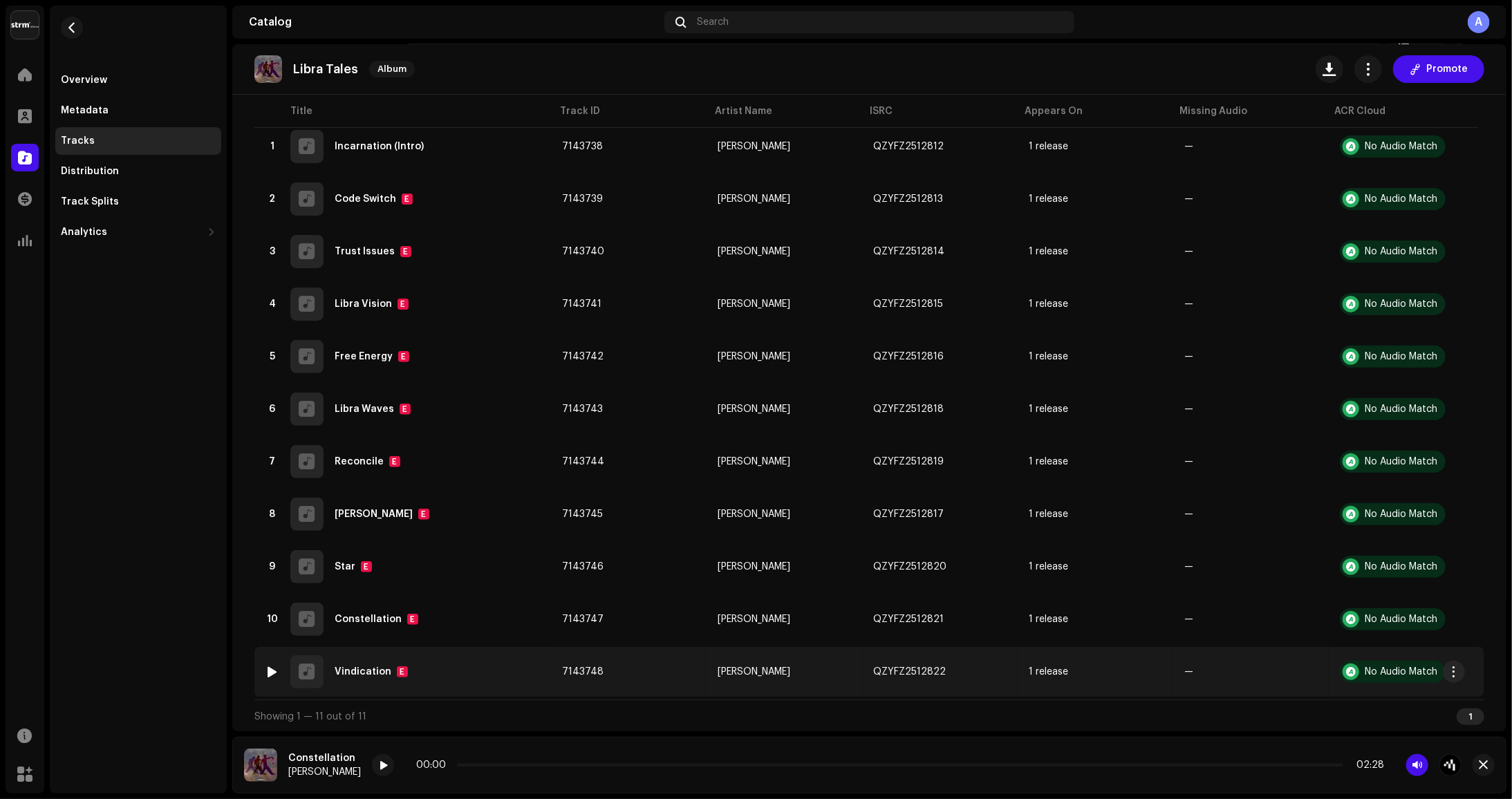
click at [269, 674] on div at bounding box center [273, 672] width 10 height 11
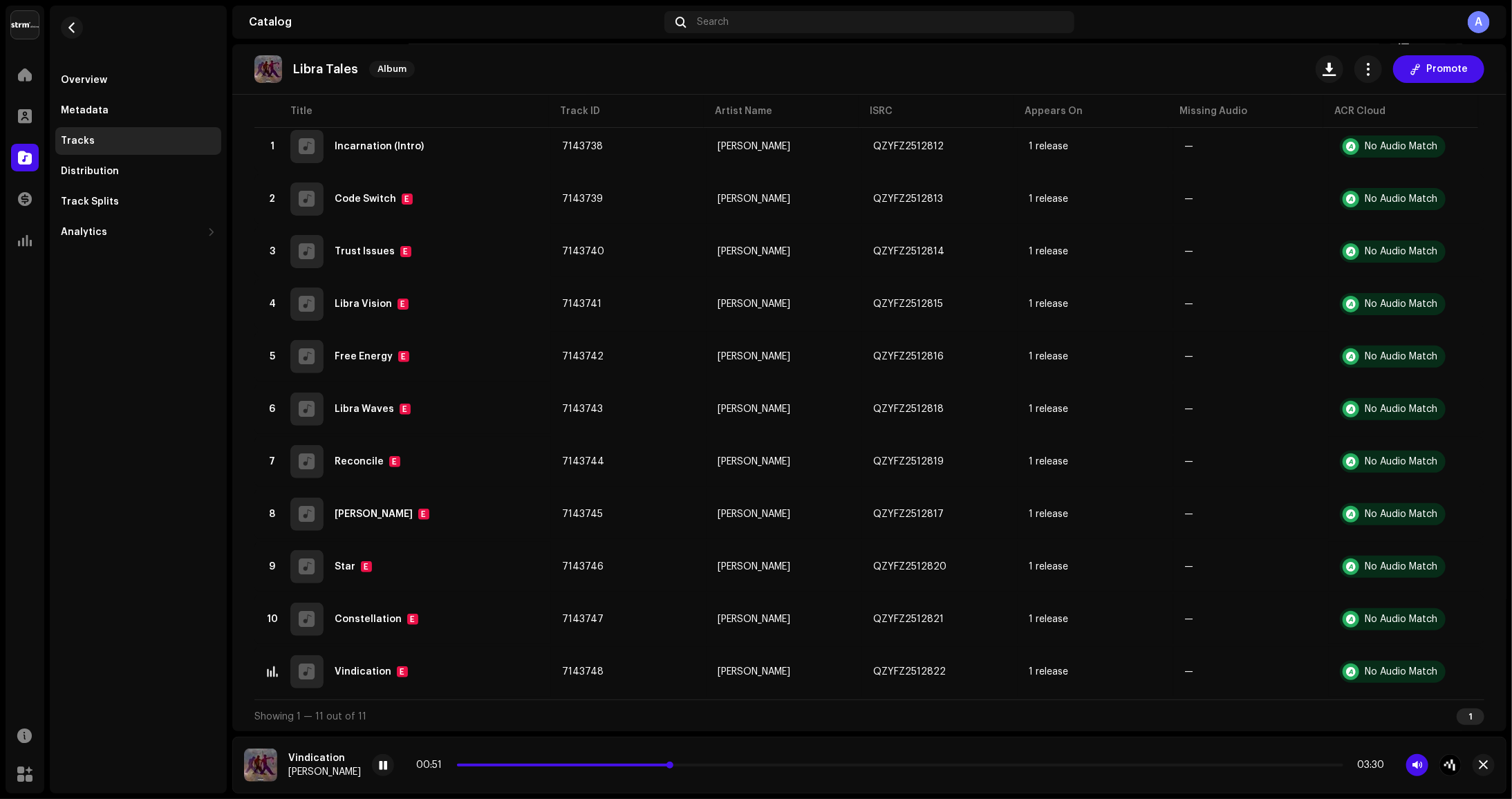
click at [624, 766] on span at bounding box center [565, 765] width 215 height 3
click at [487, 769] on div "00:36 03:30" at bounding box center [900, 765] width 968 height 11
click at [509, 760] on div "00:36 03:30" at bounding box center [900, 765] width 968 height 11
click at [505, 765] on span at bounding box center [538, 765] width 160 height 3
click at [523, 766] on p-slider at bounding box center [900, 765] width 887 height 3
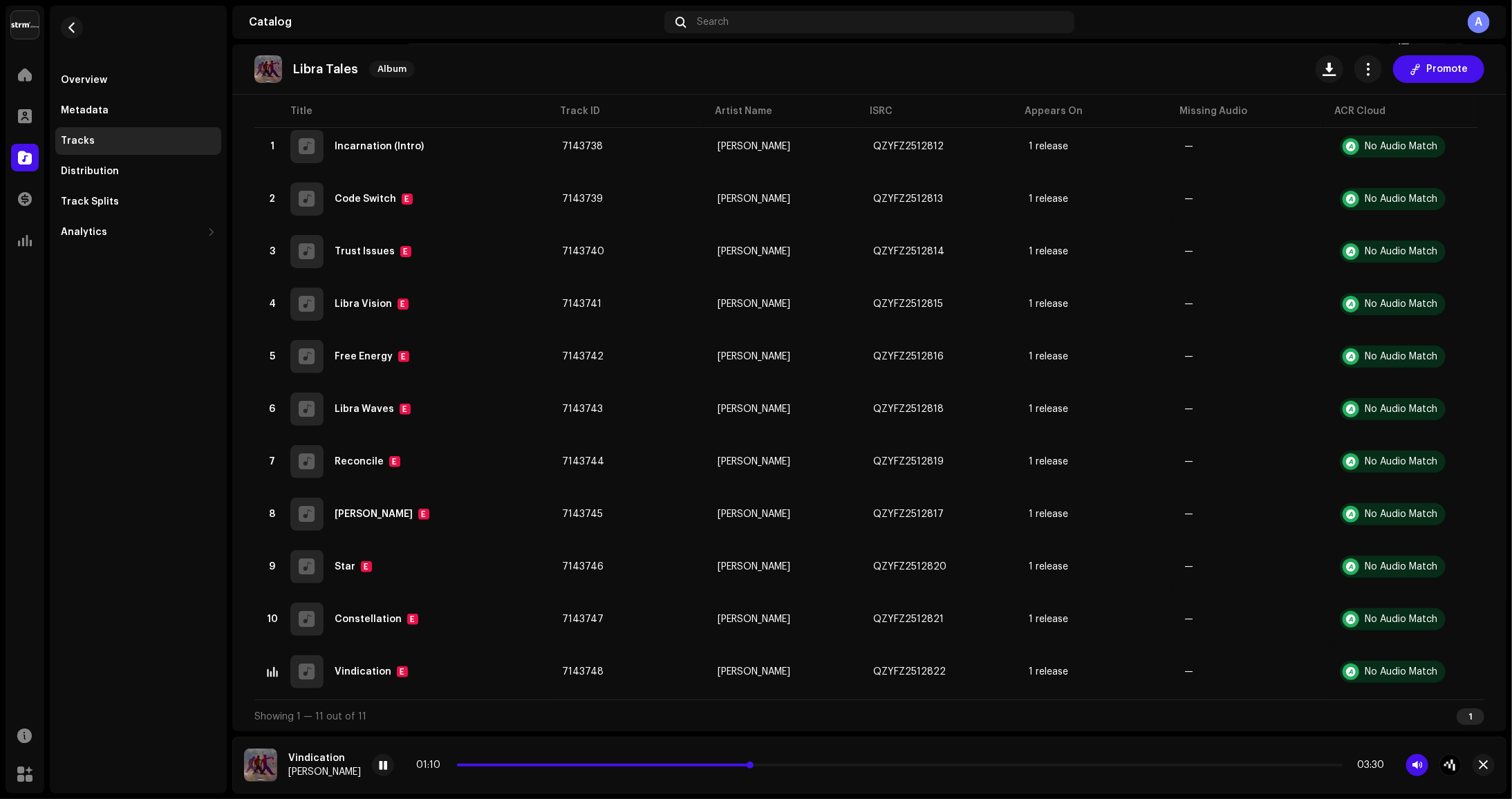
click at [667, 766] on span at bounding box center [605, 765] width 296 height 3
click at [527, 766] on span at bounding box center [681, 765] width 447 height 3
click at [600, 766] on p-slider at bounding box center [900, 765] width 887 height 3
click at [794, 766] on p-slider at bounding box center [900, 765] width 887 height 3
click at [825, 760] on div "01:37 03:30" at bounding box center [900, 765] width 968 height 11
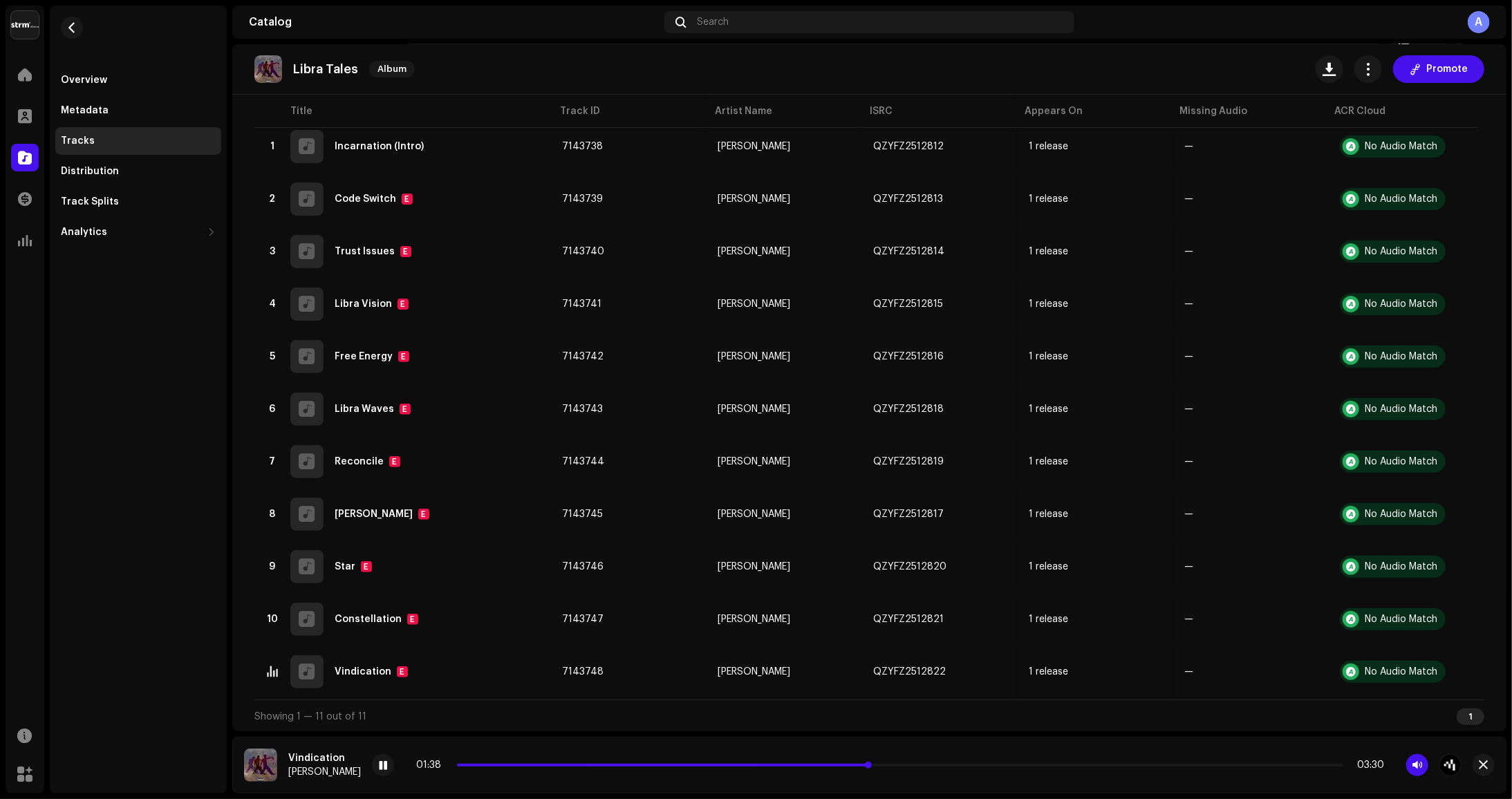
click at [818, 766] on span at bounding box center [664, 765] width 413 height 3
click at [899, 766] on span at bounding box center [742, 765] width 570 height 3
click at [999, 761] on div "02:25 03:30" at bounding box center [900, 765] width 968 height 11
click at [1002, 764] on span at bounding box center [765, 765] width 616 height 3
click at [947, 766] on span at bounding box center [746, 765] width 578 height 3
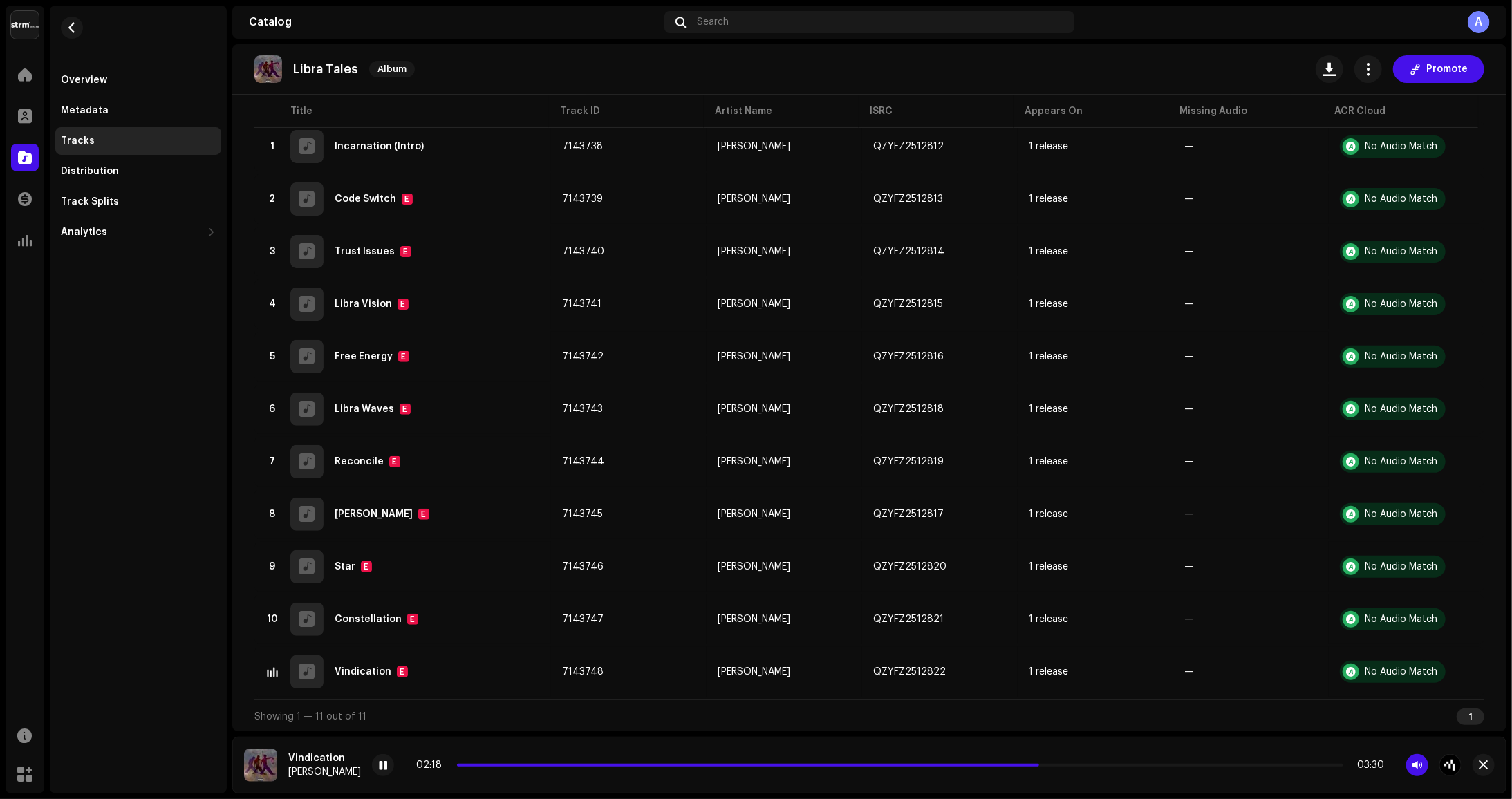
click at [992, 767] on div "02:18 03:30" at bounding box center [900, 765] width 968 height 11
click at [992, 762] on div "02:19 03:30" at bounding box center [900, 765] width 968 height 11
click at [980, 764] on span at bounding box center [750, 765] width 587 height 3
click at [1061, 767] on div "02:54 03:30" at bounding box center [900, 765] width 968 height 11
click at [1066, 763] on div "02:55 03:30" at bounding box center [900, 765] width 968 height 11
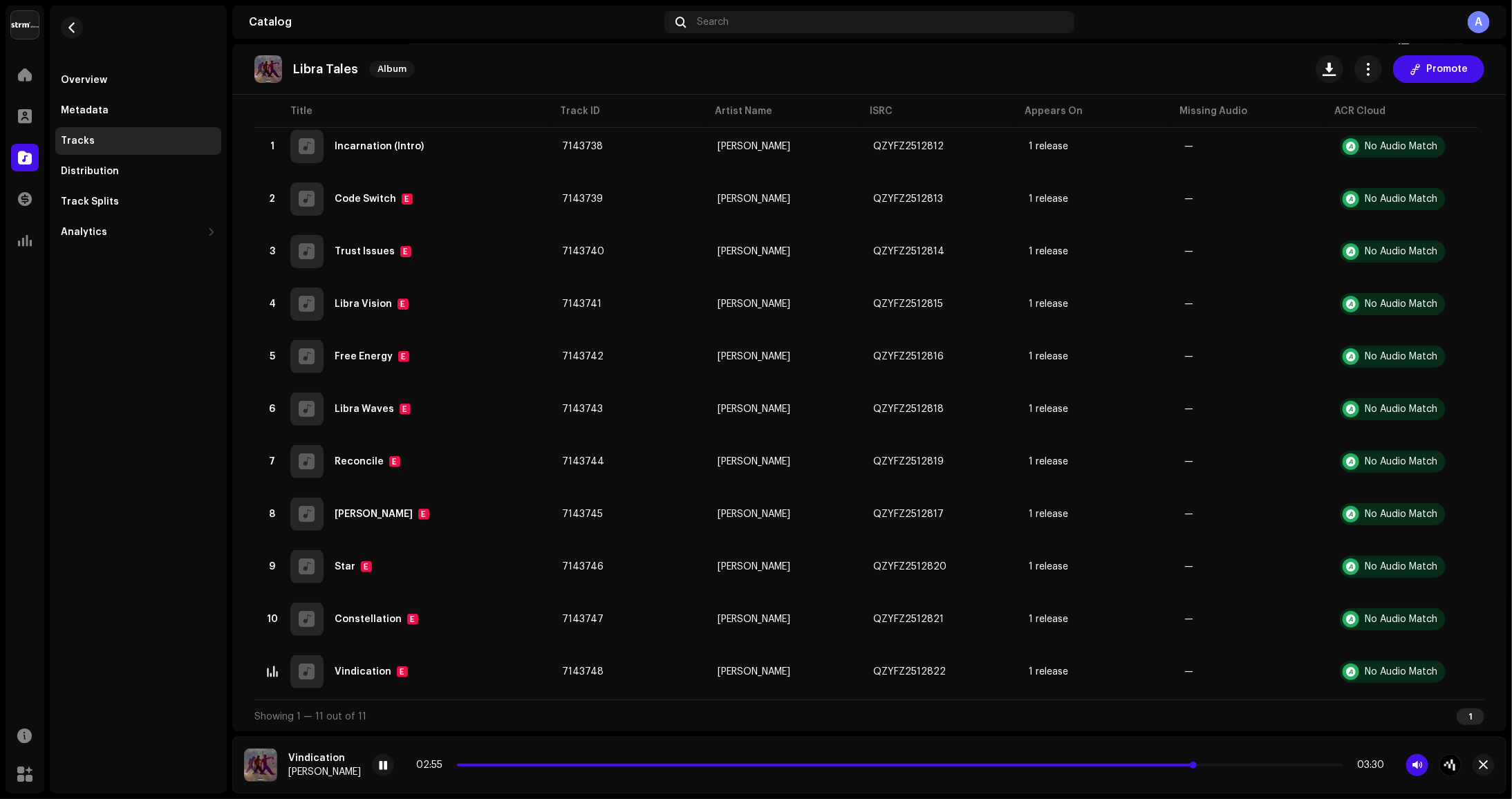
click at [1063, 765] on div "02:55 03:30" at bounding box center [900, 765] width 968 height 11
click at [1063, 766] on span at bounding box center [826, 765] width 739 height 3
click at [1089, 769] on div "03:12 03:30" at bounding box center [900, 765] width 968 height 11
click at [1090, 765] on span at bounding box center [862, 765] width 810 height 3
click at [1240, 765] on span at bounding box center [886, 765] width 857 height 3
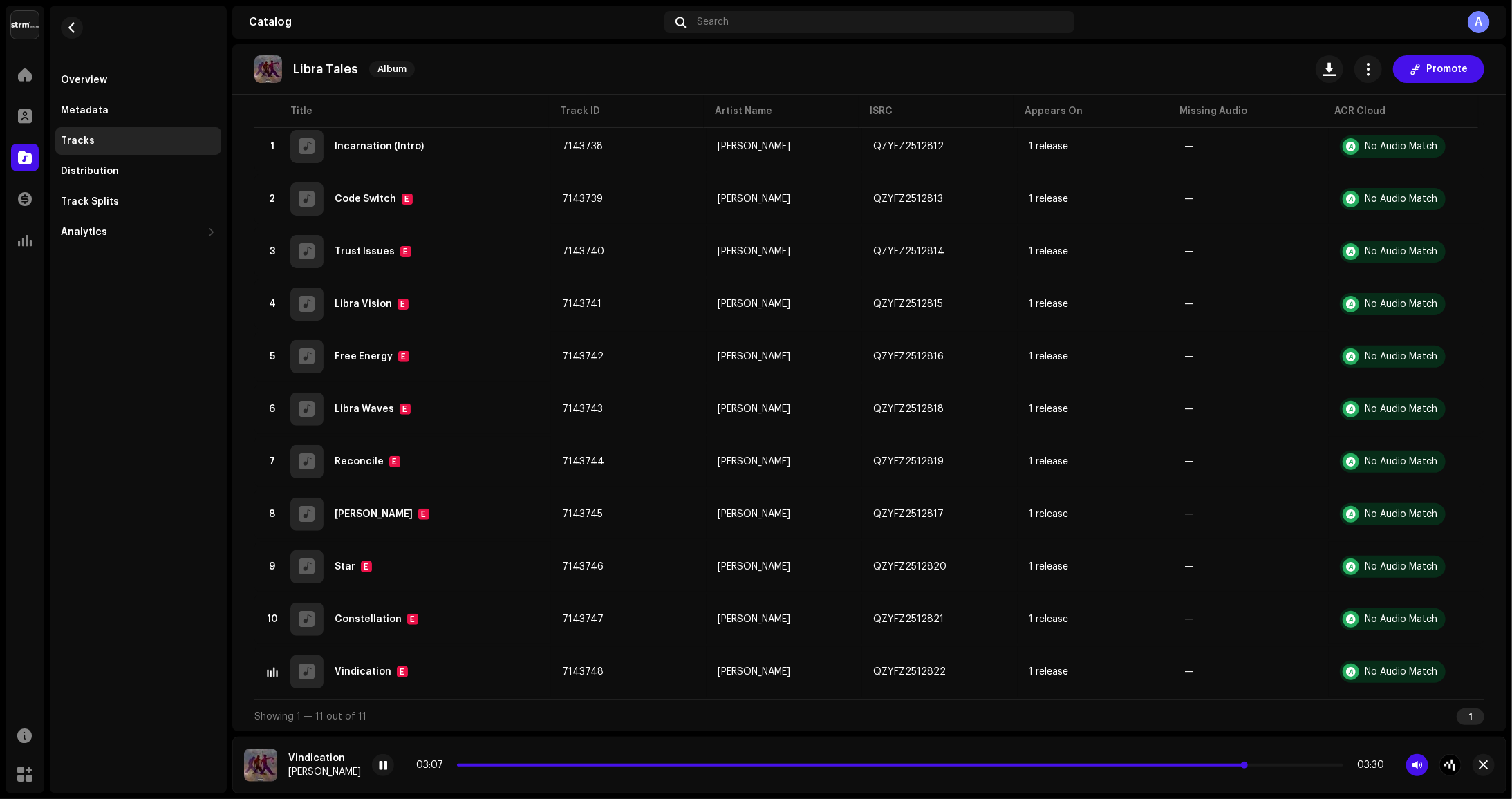
click at [1199, 766] on span at bounding box center [852, 765] width 790 height 3
click at [1166, 767] on div "03:29 03:30" at bounding box center [900, 765] width 968 height 11
click at [1291, 767] on div "03:30 03:30" at bounding box center [900, 765] width 968 height 11
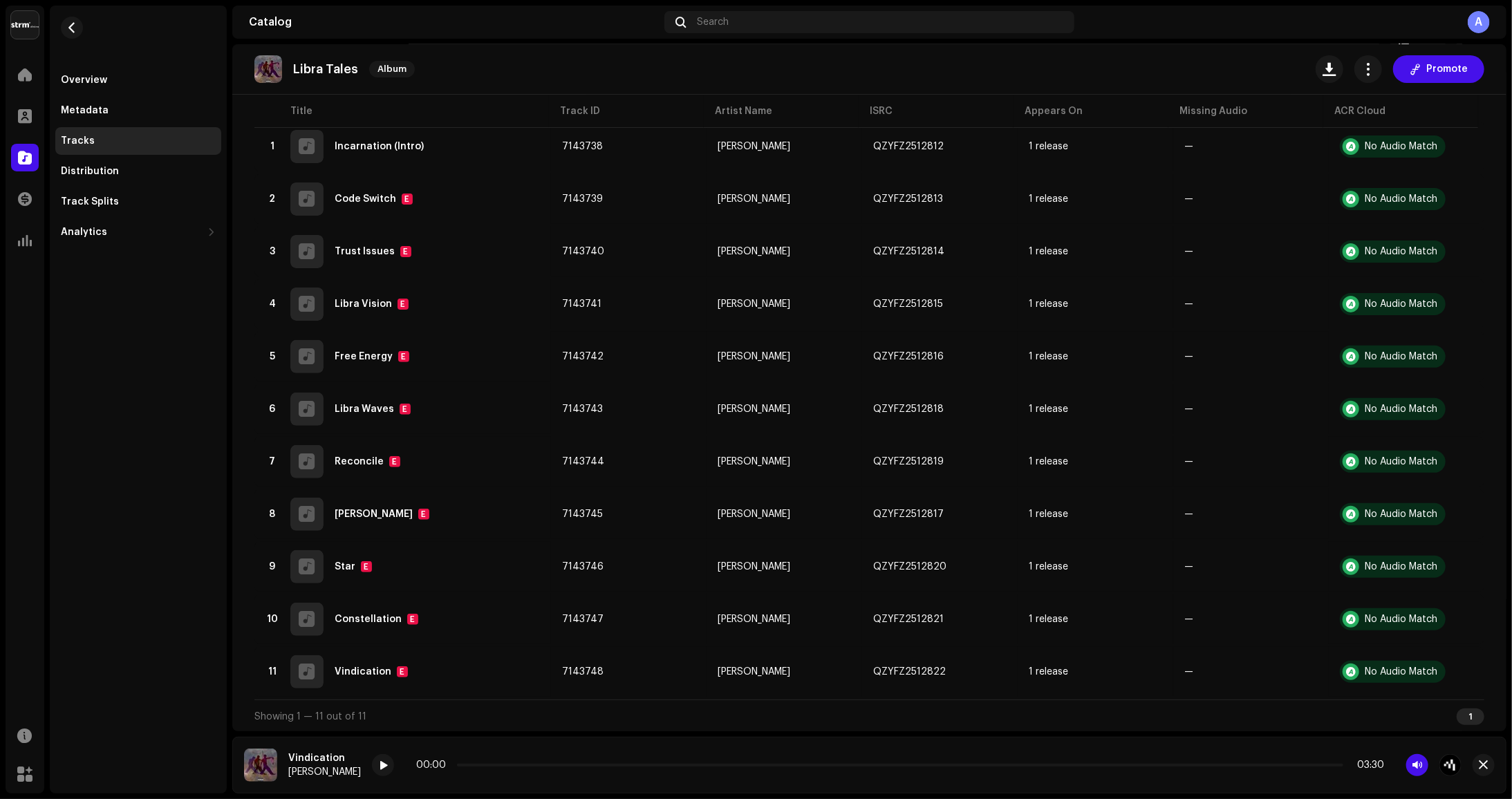
click at [1291, 767] on div "00:00 03:30" at bounding box center [900, 765] width 968 height 11
click at [1296, 765] on p-slider at bounding box center [900, 765] width 887 height 3
click at [1300, 773] on div "00:00 03:30" at bounding box center [917, 766] width 1089 height 22
click at [1290, 766] on p-slider at bounding box center [900, 765] width 887 height 3
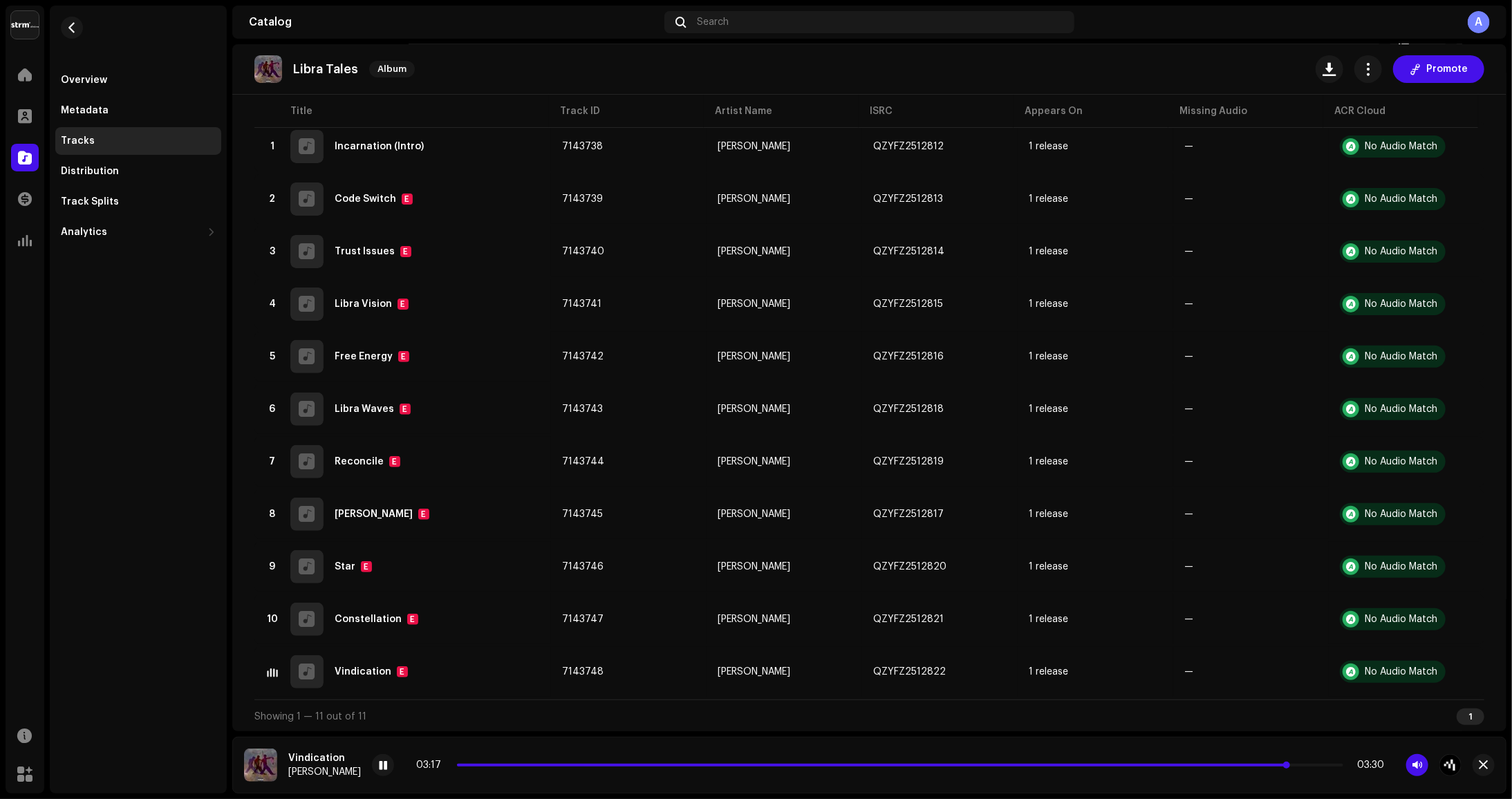
click at [1309, 765] on p-slider at bounding box center [900, 765] width 887 height 3
click at [1317, 765] on p-slider at bounding box center [900, 765] width 887 height 3
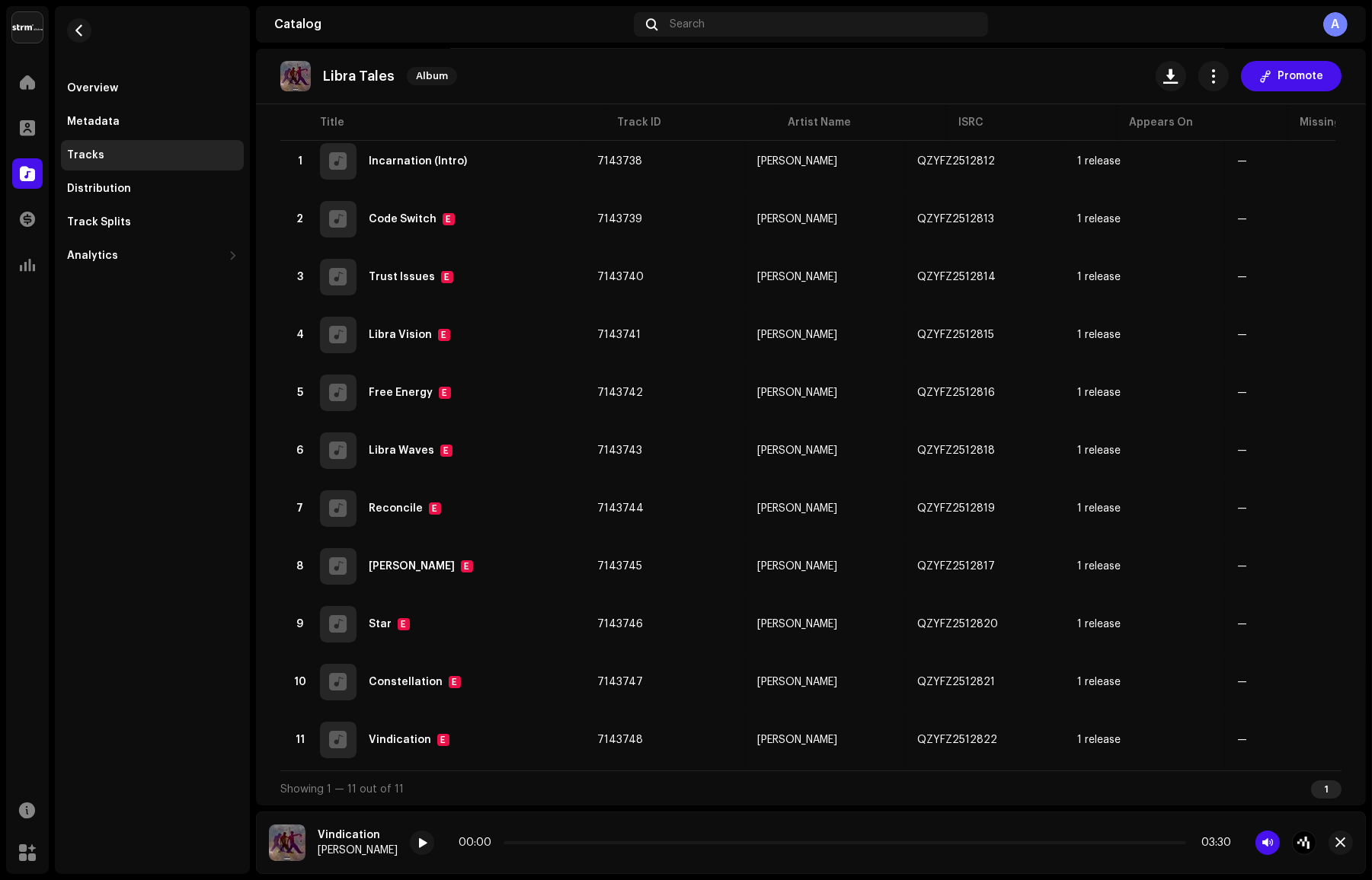
click at [309, 776] on div "Showing 1 — 11 out of 11 1" at bounding box center [811, 788] width 1061 height 37
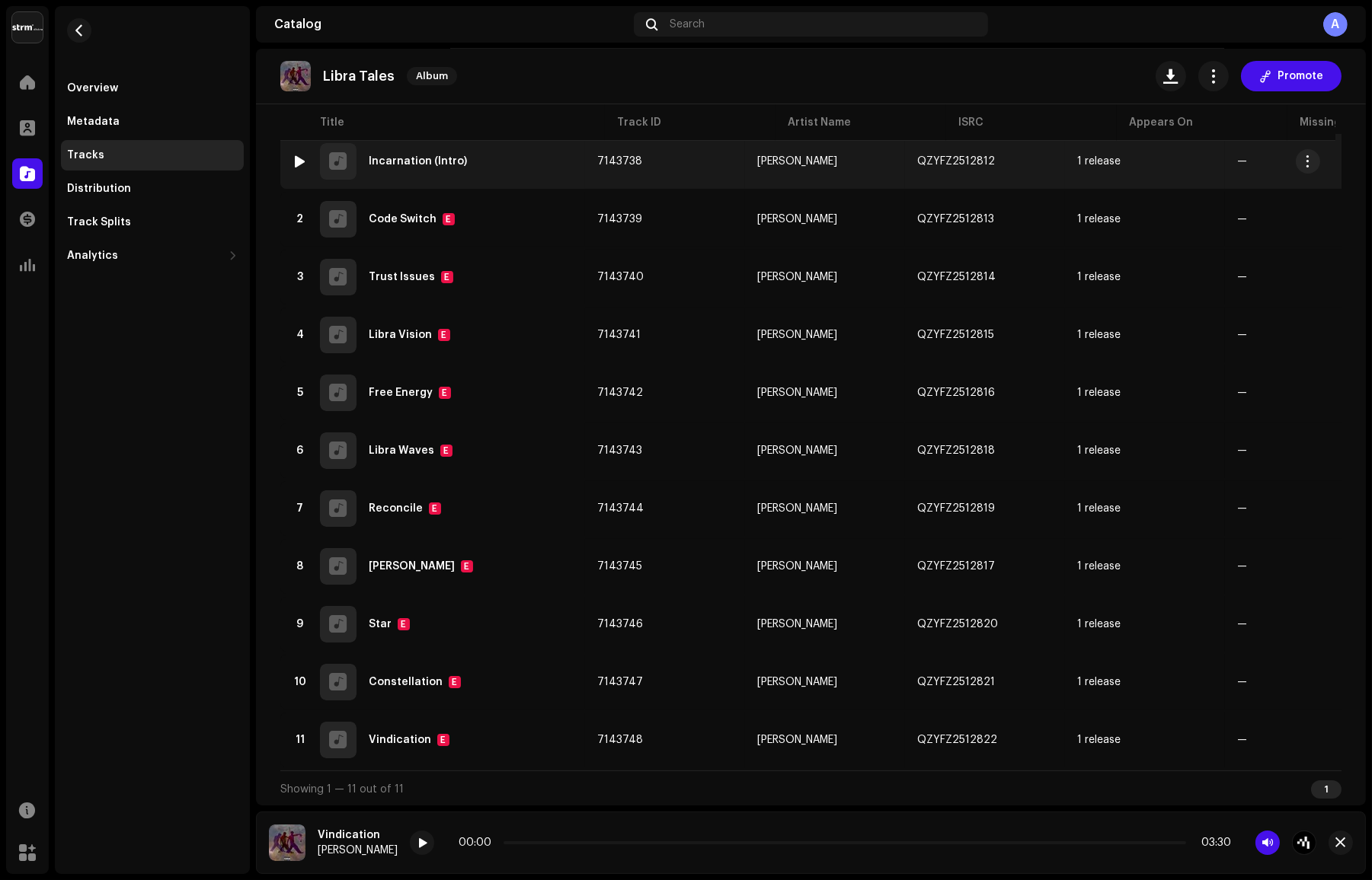
click at [303, 156] on div at bounding box center [300, 161] width 11 height 12
click at [297, 159] on div at bounding box center [300, 161] width 11 height 12
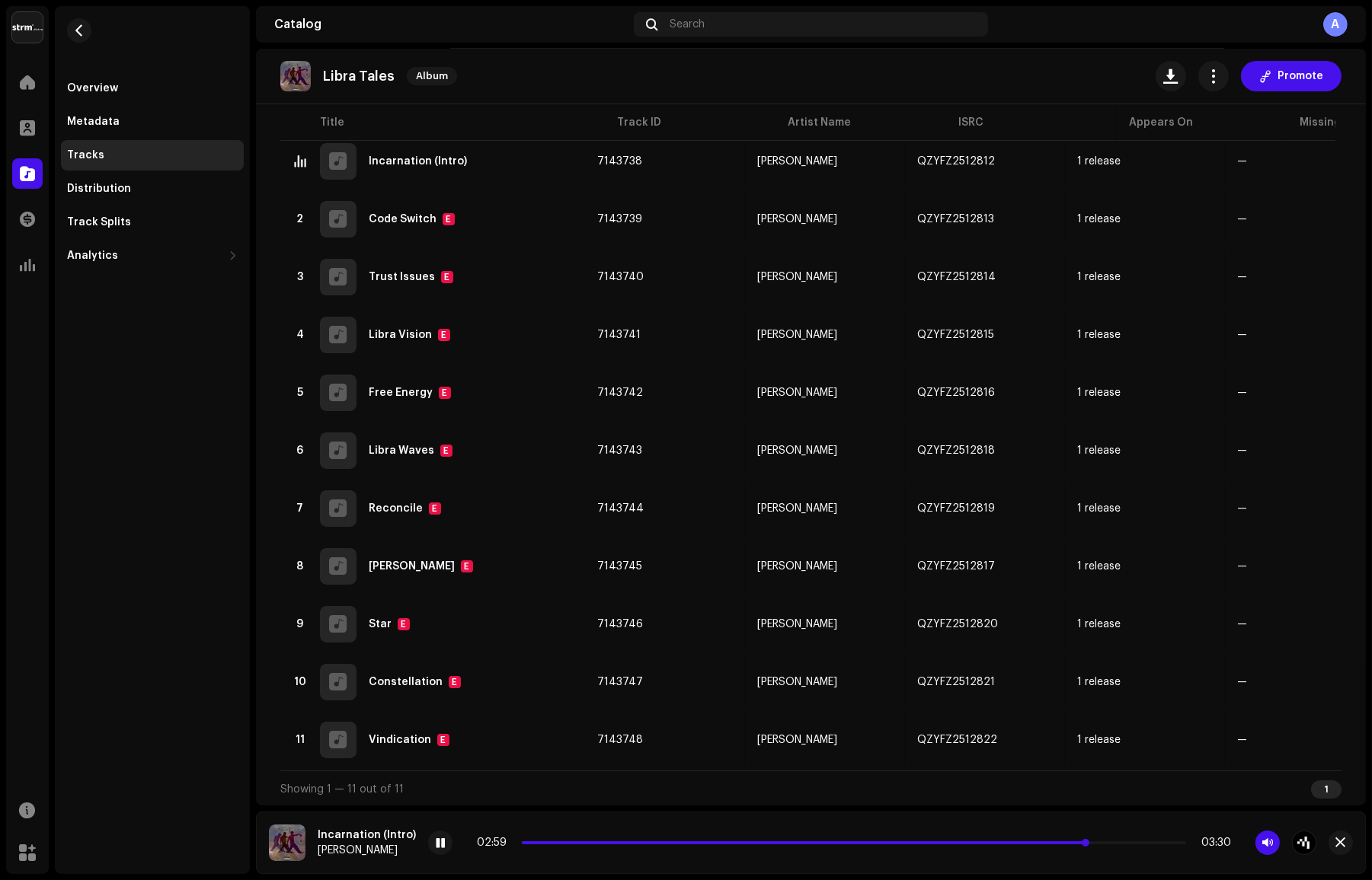
click at [1010, 843] on span at bounding box center [804, 842] width 566 height 3
click at [93, 118] on div "Metadata" at bounding box center [93, 121] width 53 height 12
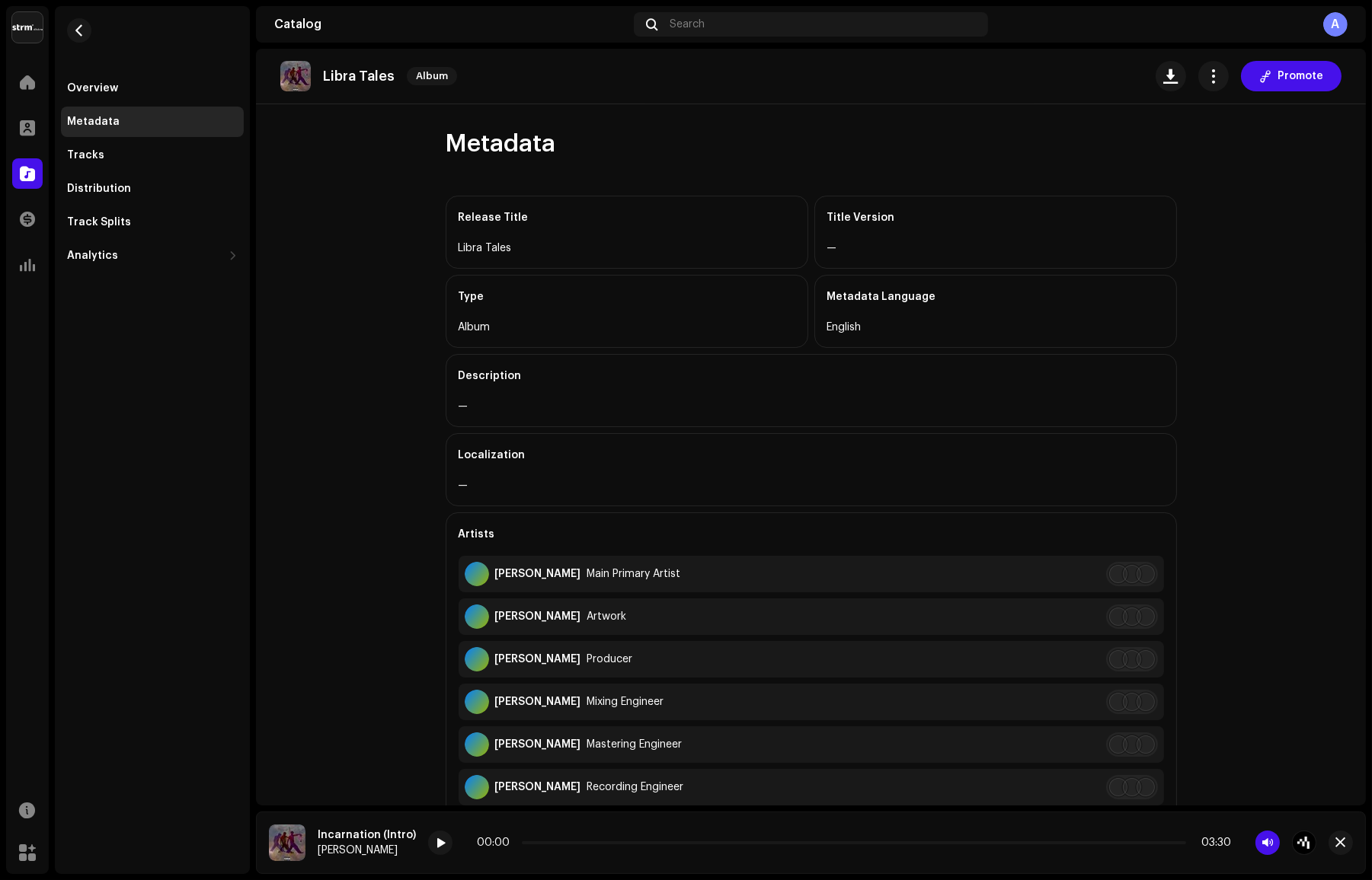
scroll to position [152, 0]
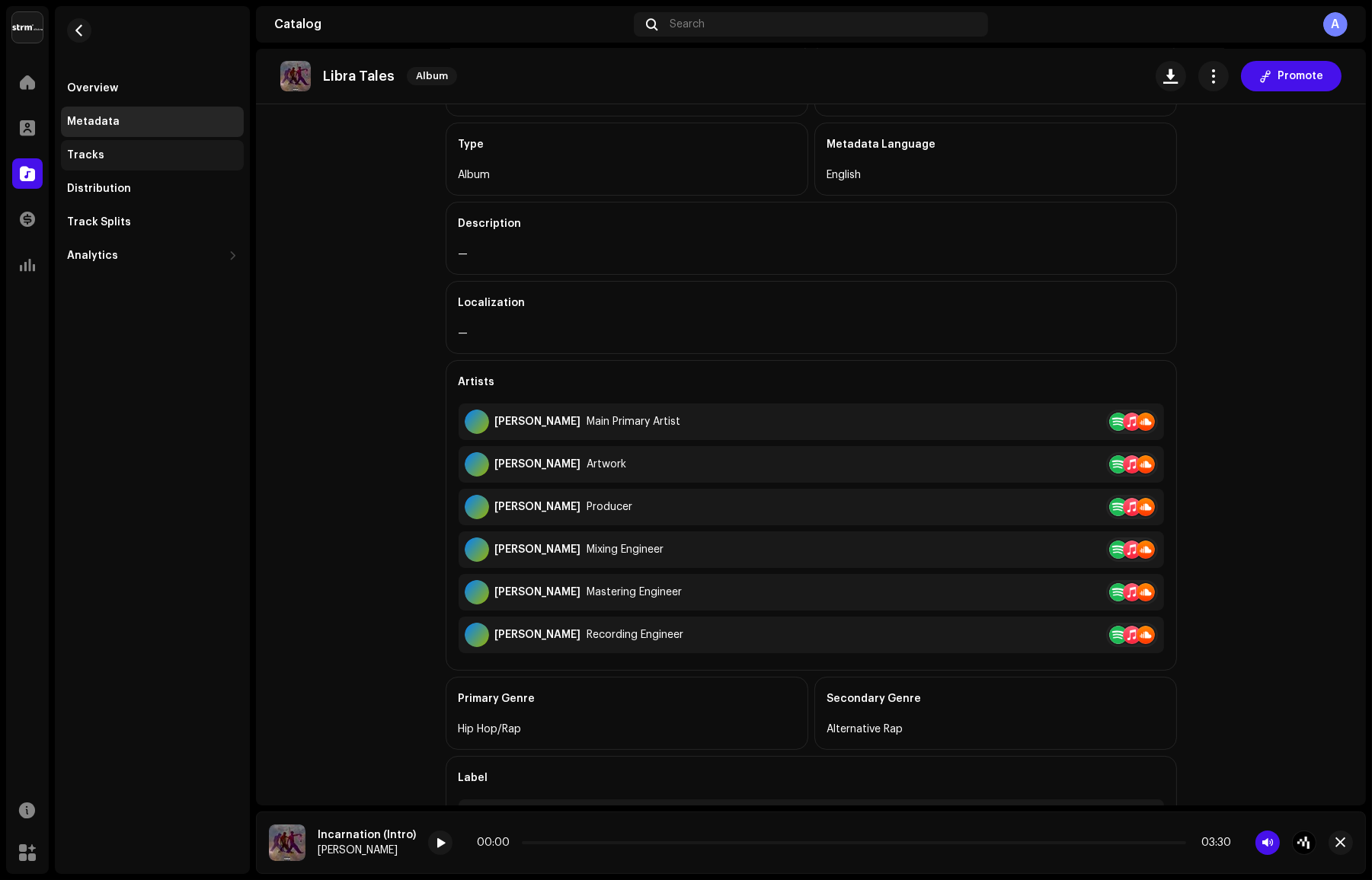
click at [100, 156] on div "Tracks" at bounding box center [152, 155] width 171 height 12
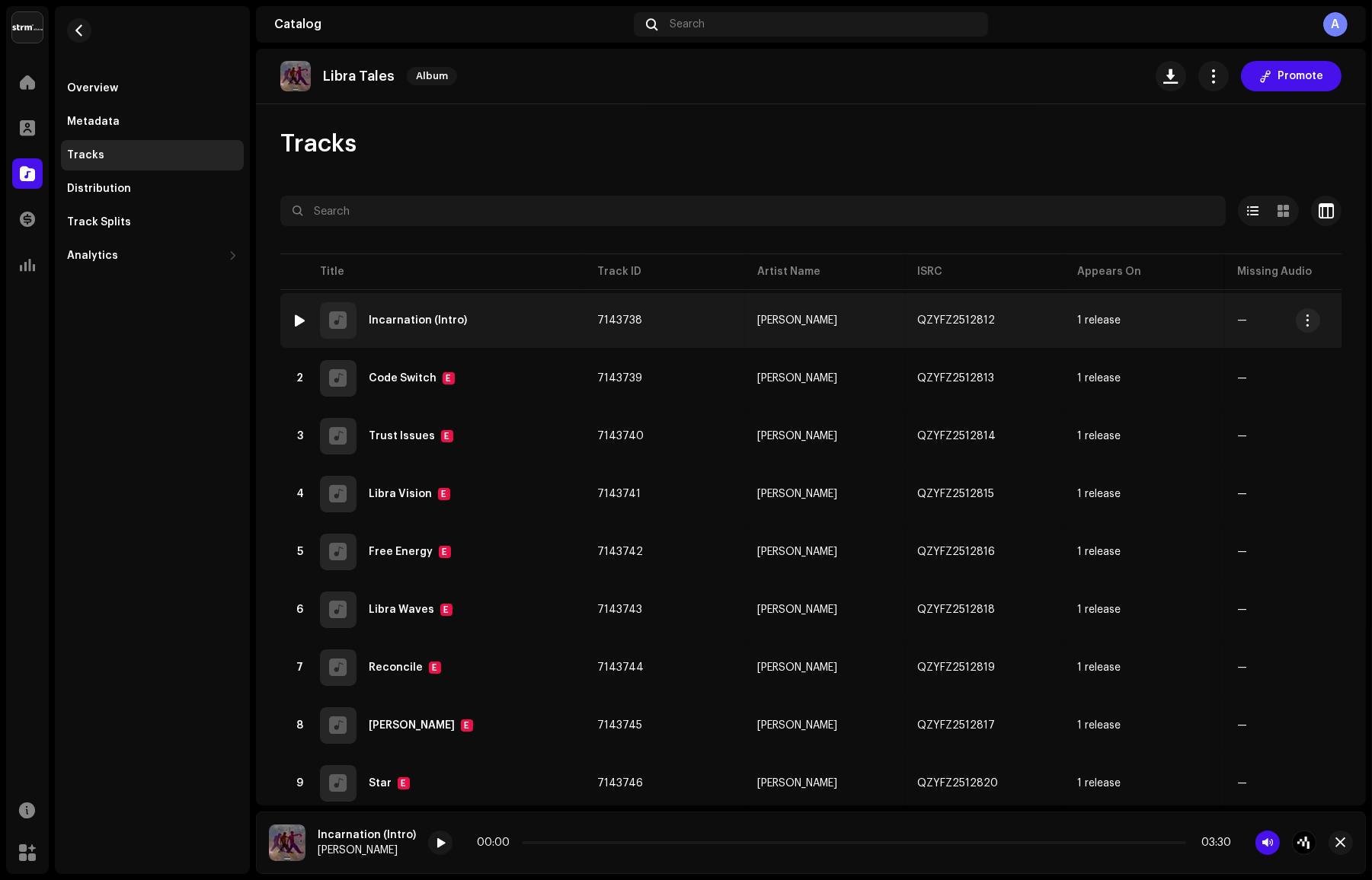
click at [495, 331] on div "1 Incarnation (Intro)" at bounding box center [433, 320] width 281 height 37
click at [1005, 326] on button "button" at bounding box center [1010, 320] width 18 height 18
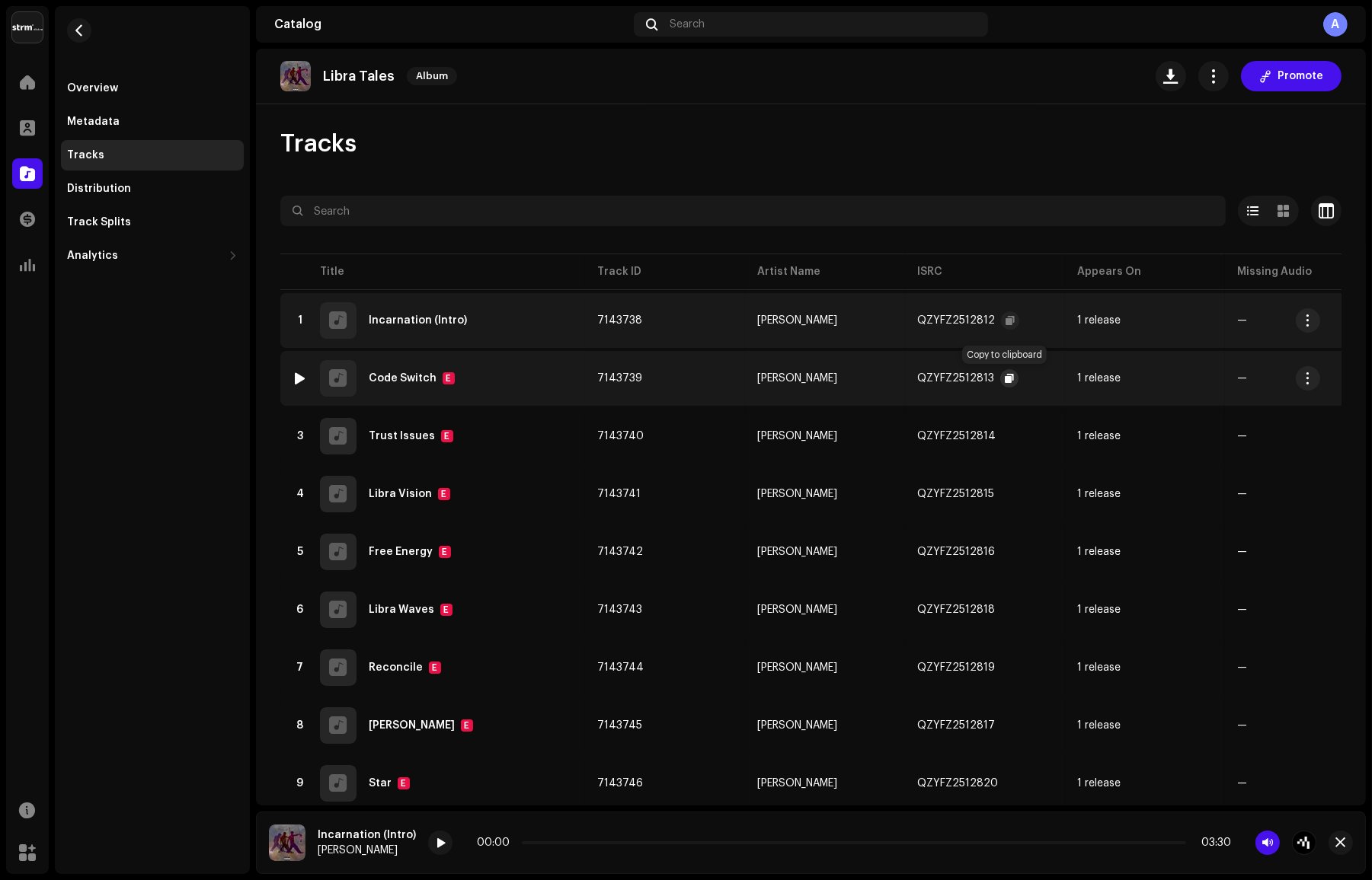
click at [1009, 377] on span "button" at bounding box center [1010, 378] width 9 height 12
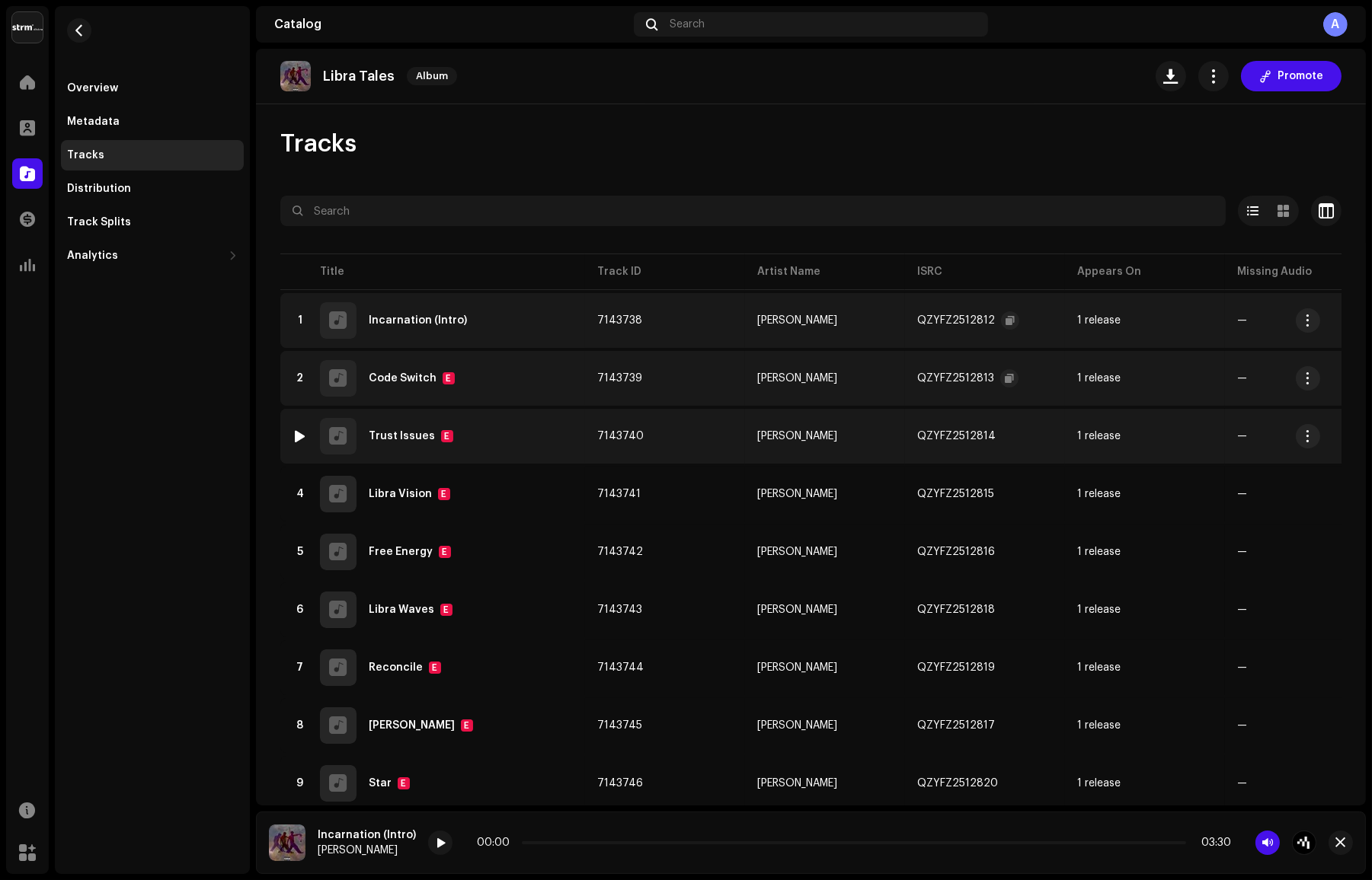
click at [297, 434] on div at bounding box center [300, 436] width 11 height 12
click at [1006, 439] on span "button" at bounding box center [1011, 436] width 9 height 12
click at [299, 435] on div at bounding box center [300, 436] width 11 height 12
click at [297, 438] on div at bounding box center [300, 436] width 11 height 12
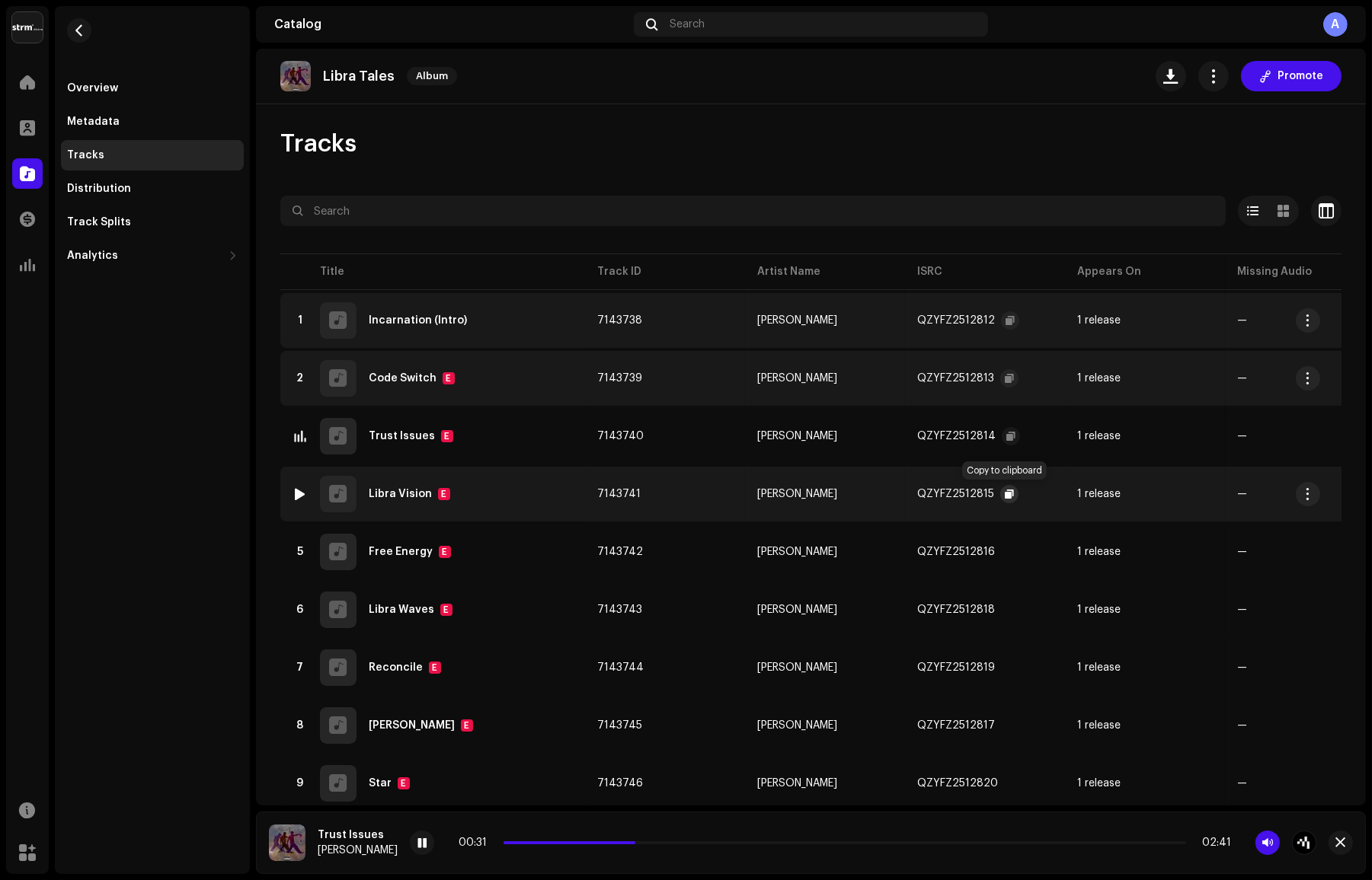
click at [1007, 495] on span "button" at bounding box center [1010, 493] width 9 height 12
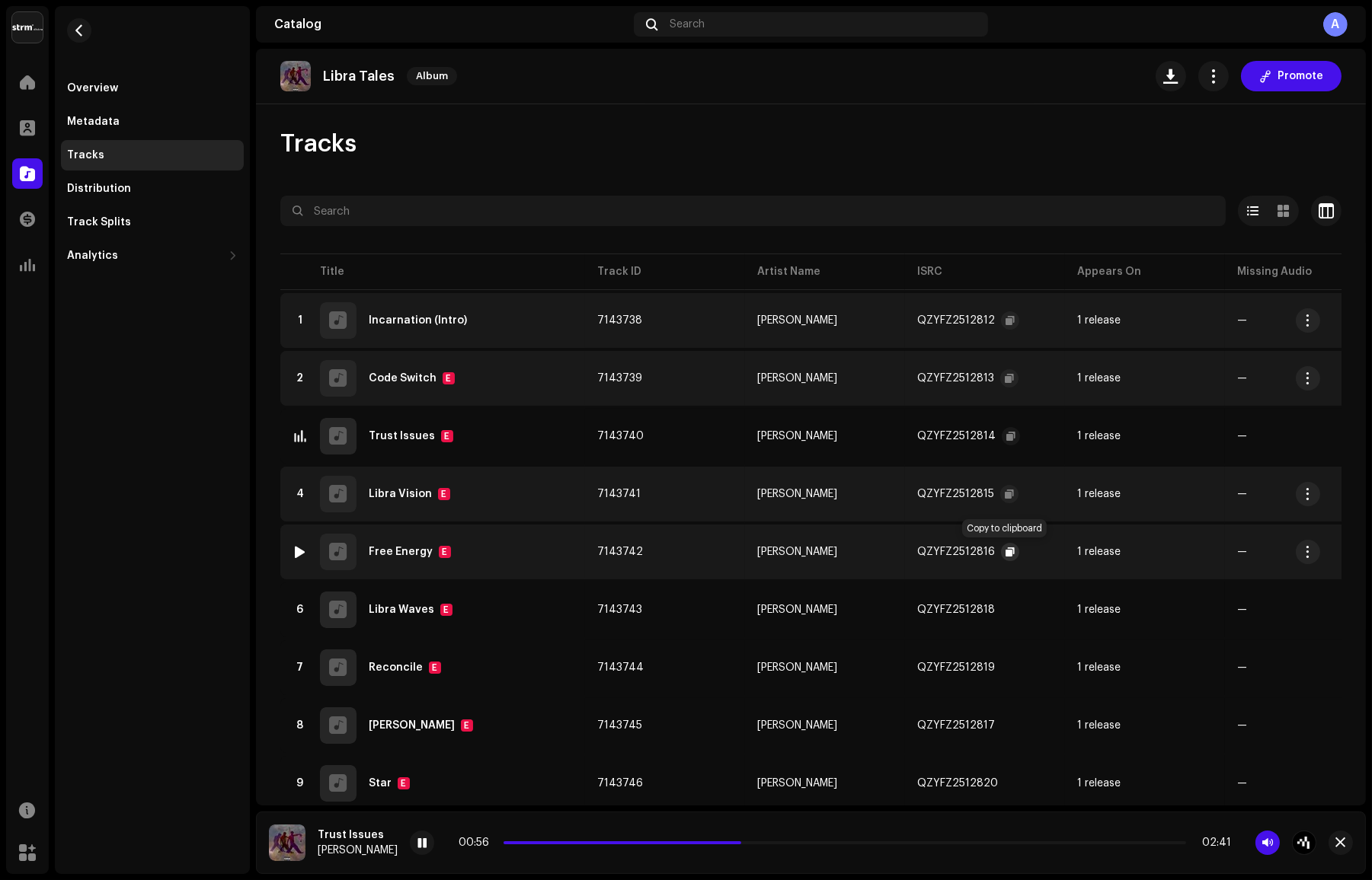
click at [1005, 552] on span "button" at bounding box center [1010, 552] width 9 height 12
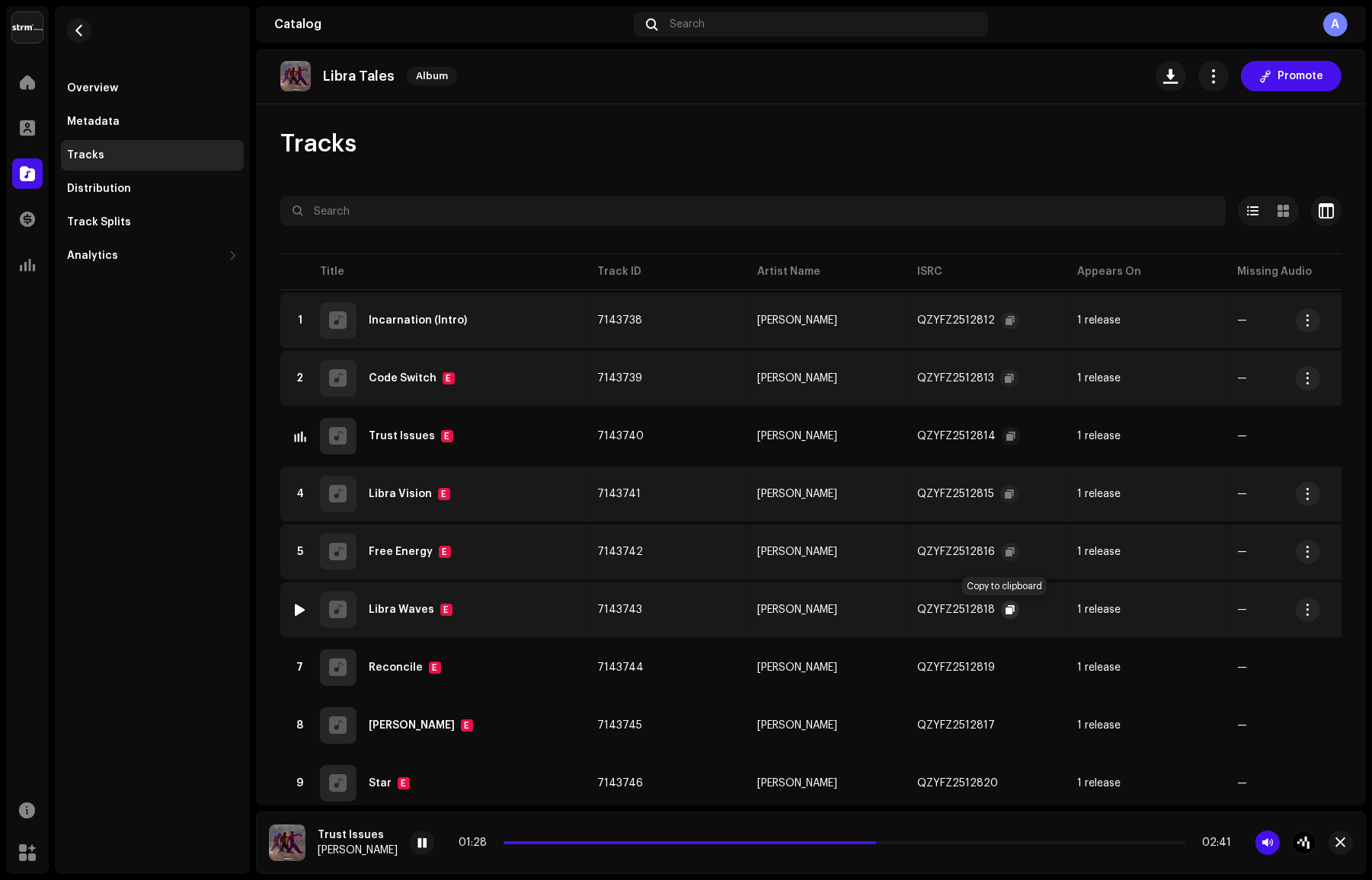
click at [1010, 613] on button "button" at bounding box center [1010, 609] width 18 height 18
click at [534, 843] on span at bounding box center [828, 842] width 648 height 3
click at [1009, 606] on span "button" at bounding box center [1010, 610] width 9 height 12
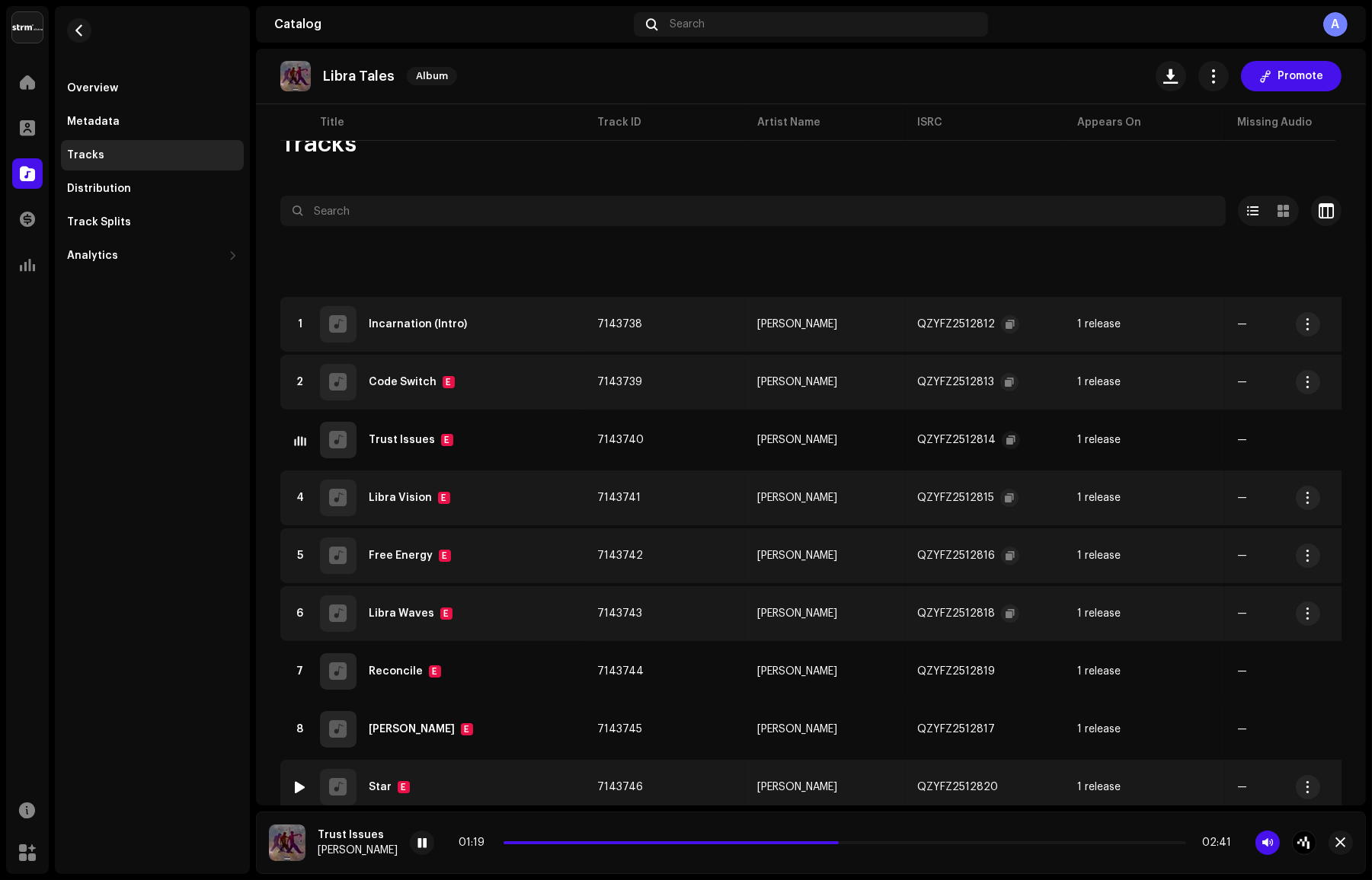
scroll to position [169, 0]
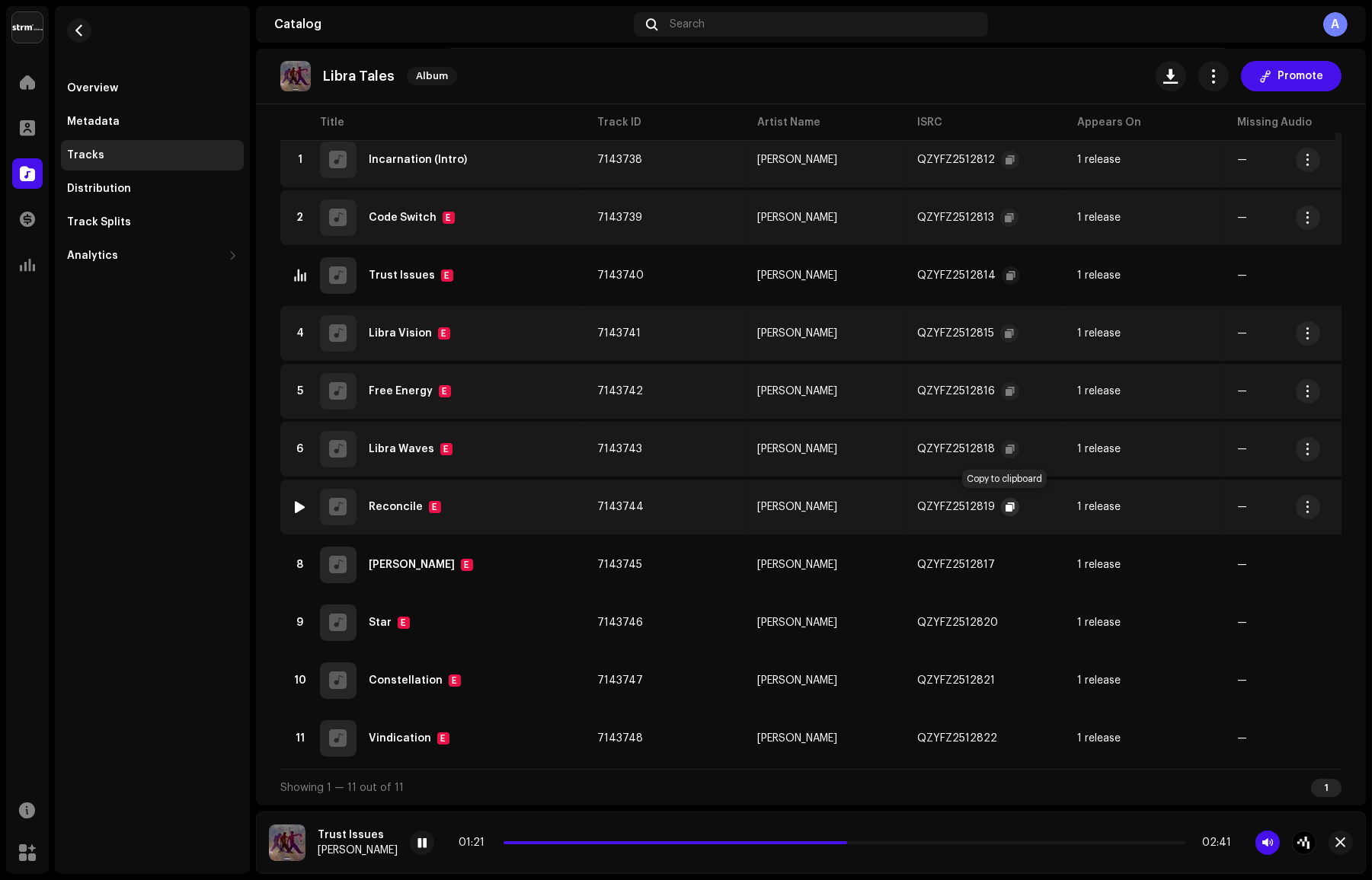
click at [1005, 501] on span "button" at bounding box center [1010, 507] width 9 height 12
click at [298, 497] on img at bounding box center [299, 507] width 20 height 20
click at [303, 504] on div at bounding box center [300, 507] width 11 height 12
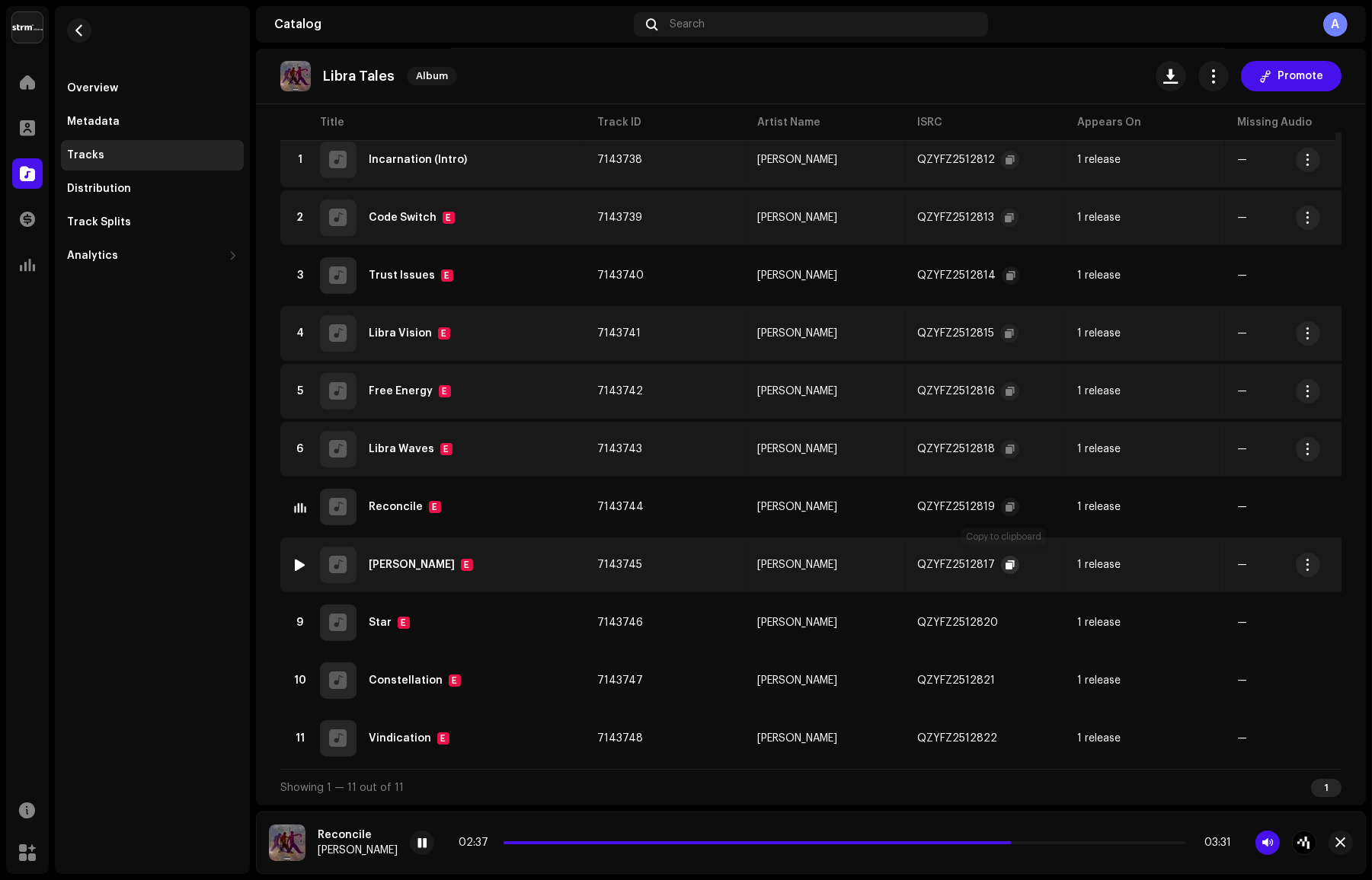
click at [1007, 565] on span "button" at bounding box center [1010, 565] width 9 height 12
click at [296, 565] on div at bounding box center [300, 565] width 11 height 12
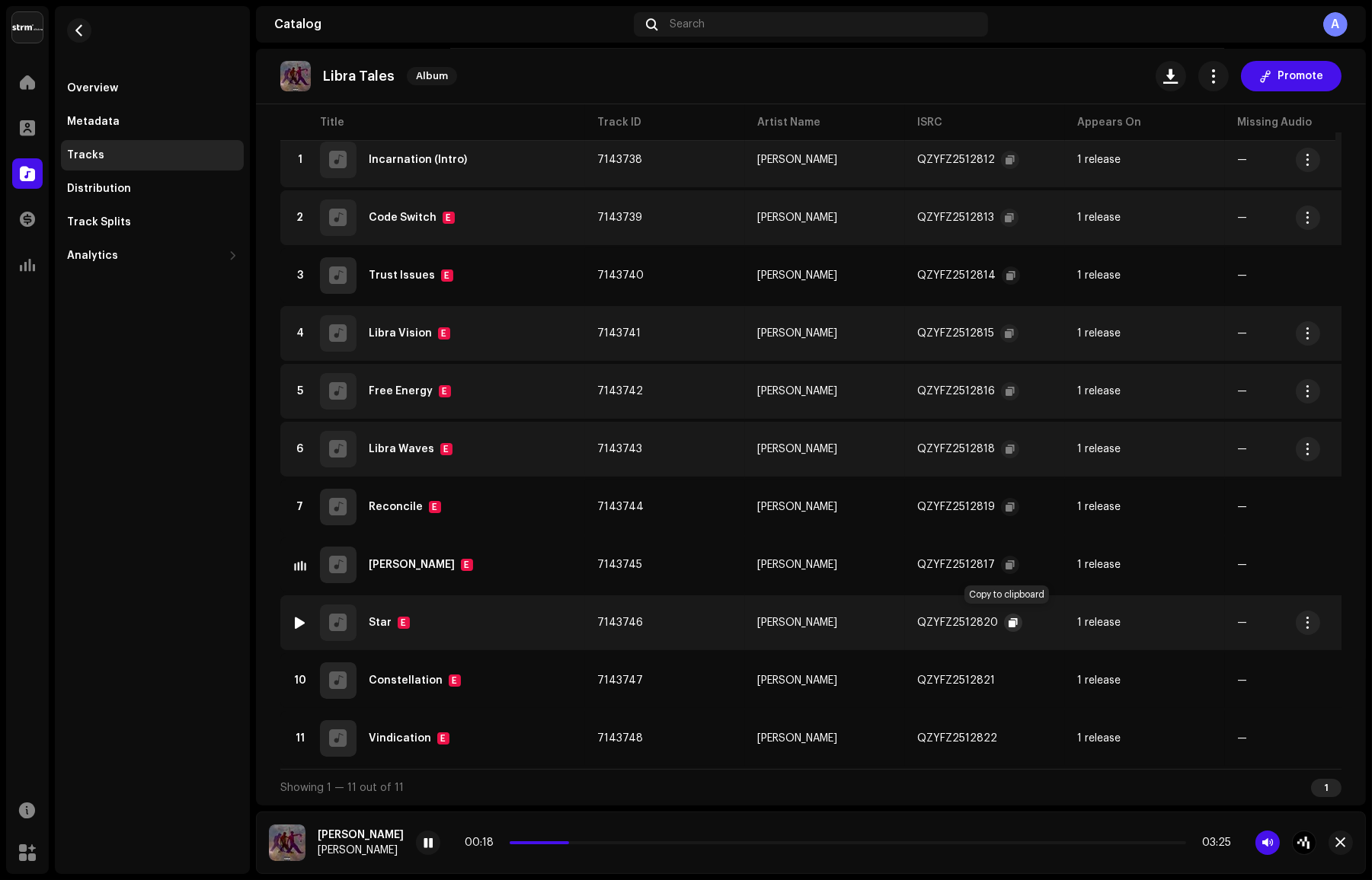
click at [1014, 621] on button "button" at bounding box center [1013, 622] width 18 height 18
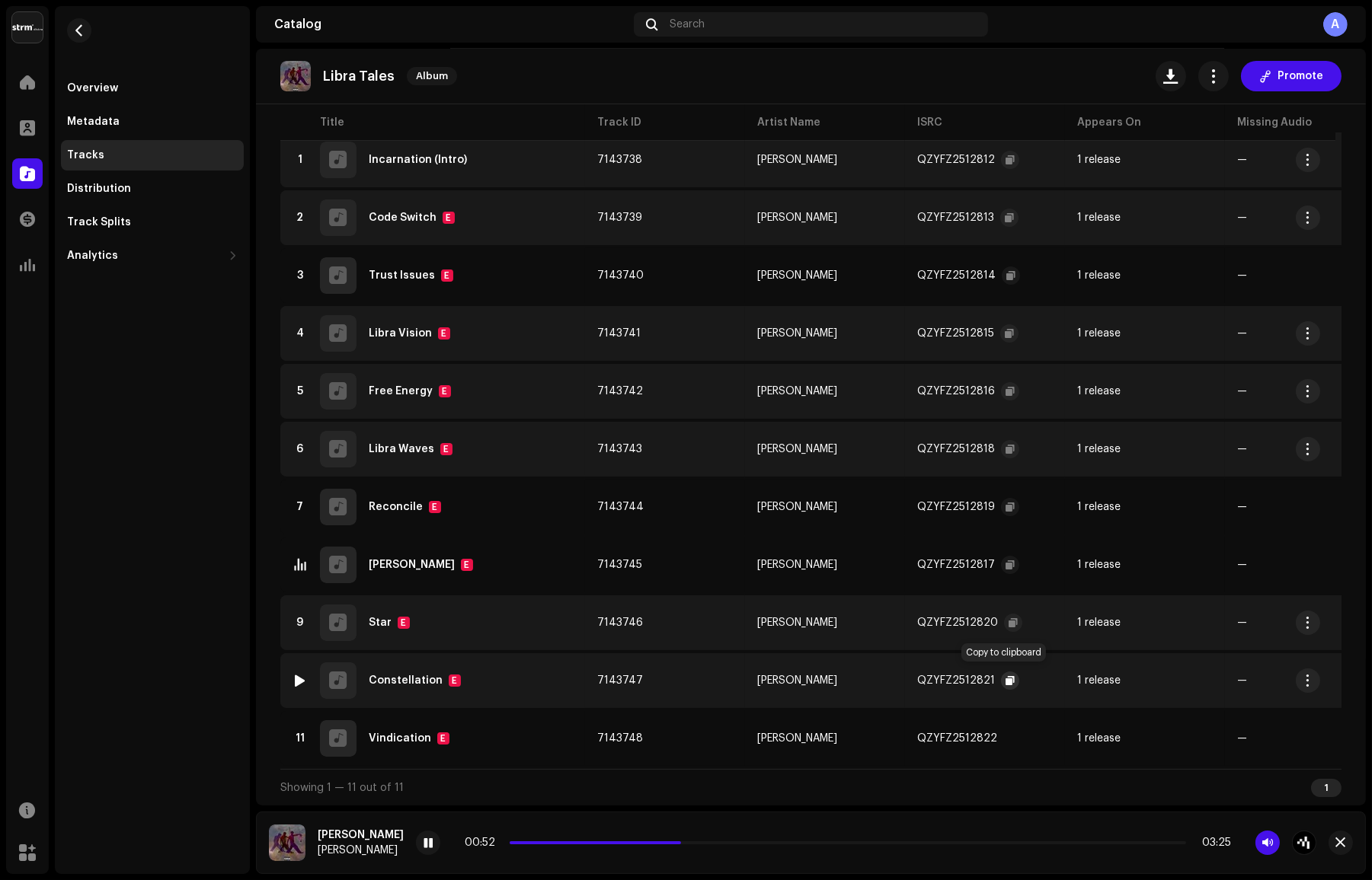
click at [1005, 678] on span "button" at bounding box center [1010, 680] width 9 height 12
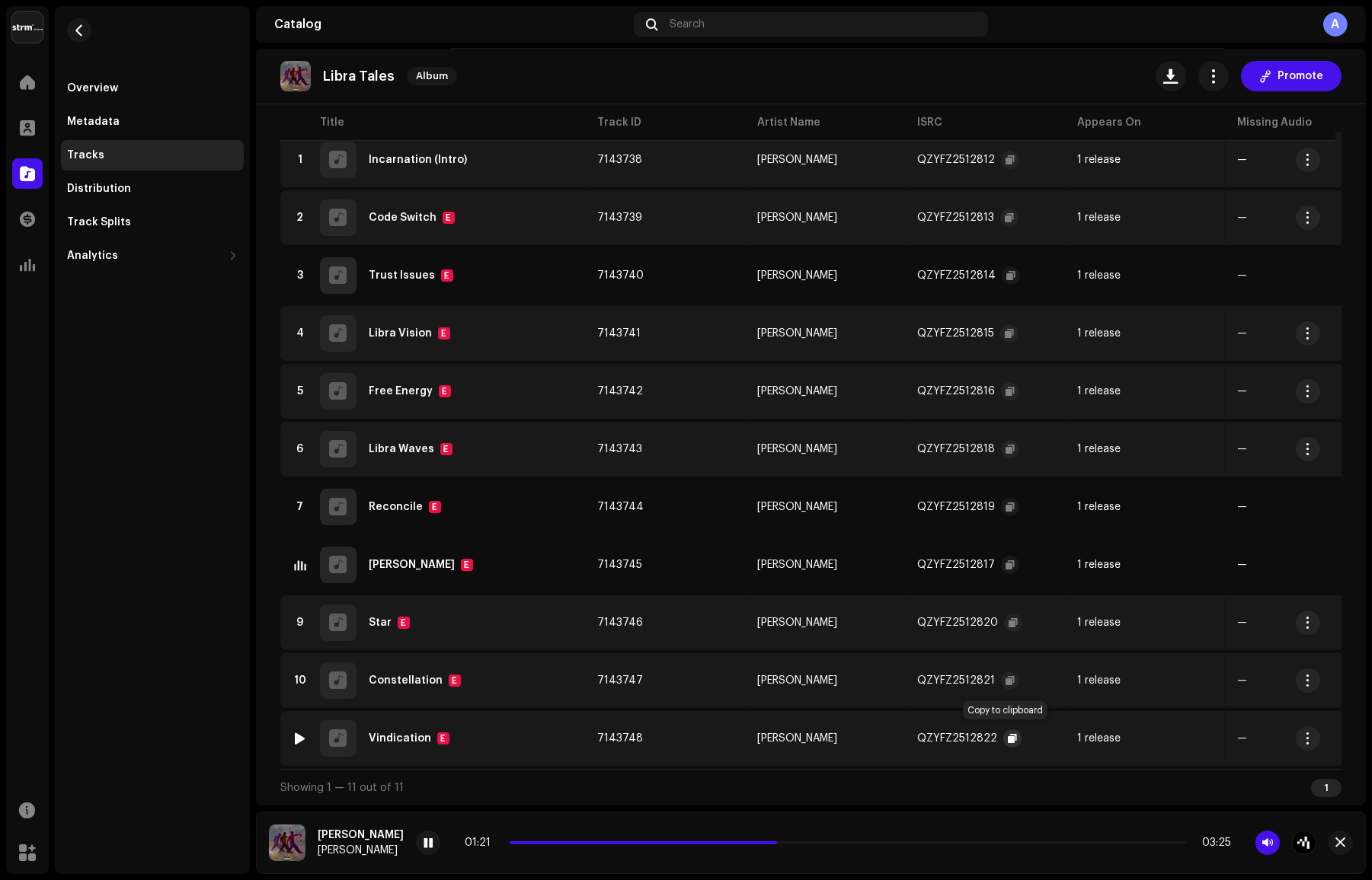
click at [1008, 733] on span "button" at bounding box center [1013, 738] width 9 height 12
click at [301, 215] on div at bounding box center [300, 218] width 11 height 12
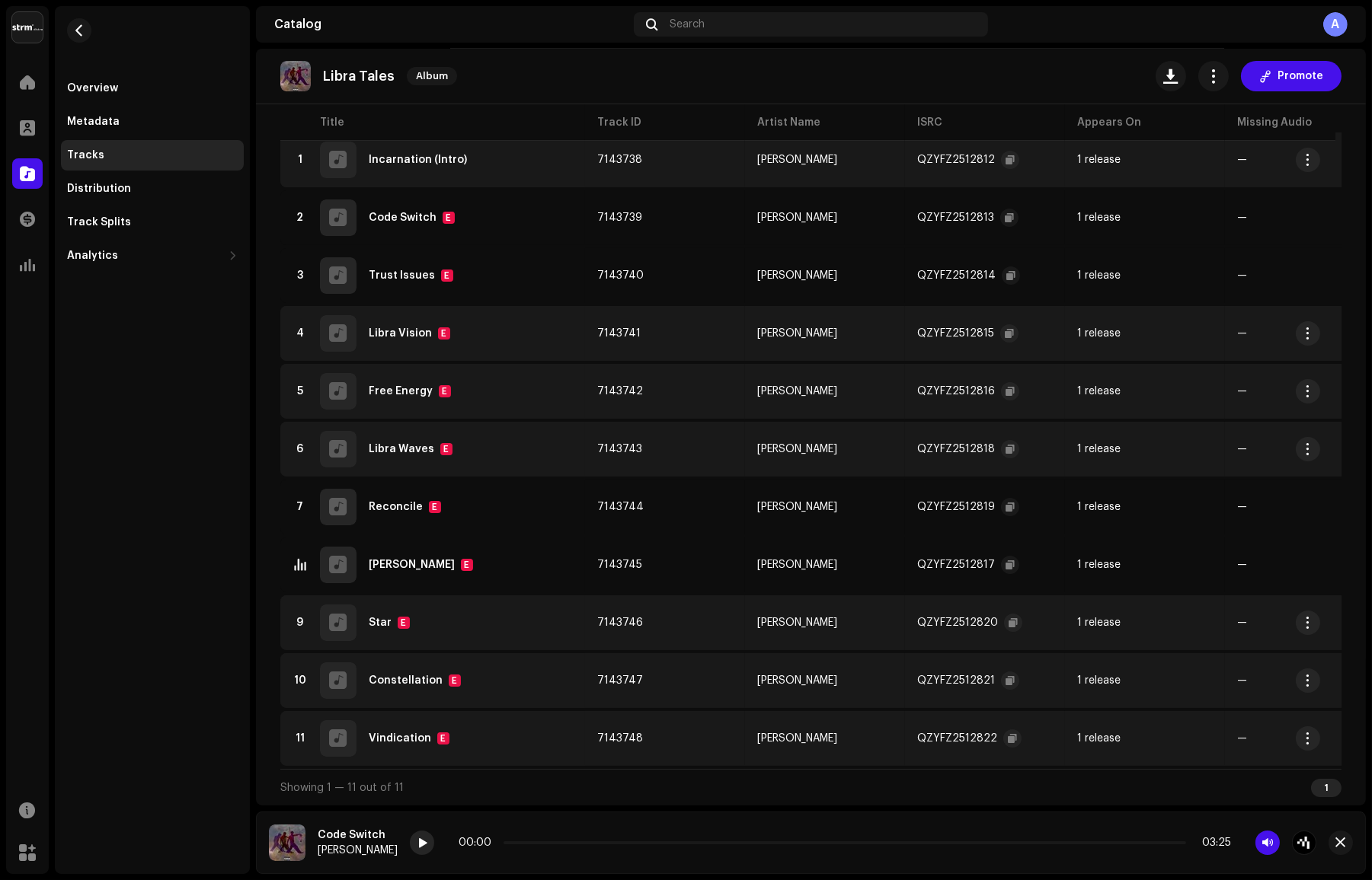
click at [427, 846] on span at bounding box center [422, 843] width 9 height 12
click at [968, 842] on span at bounding box center [770, 842] width 533 height 3
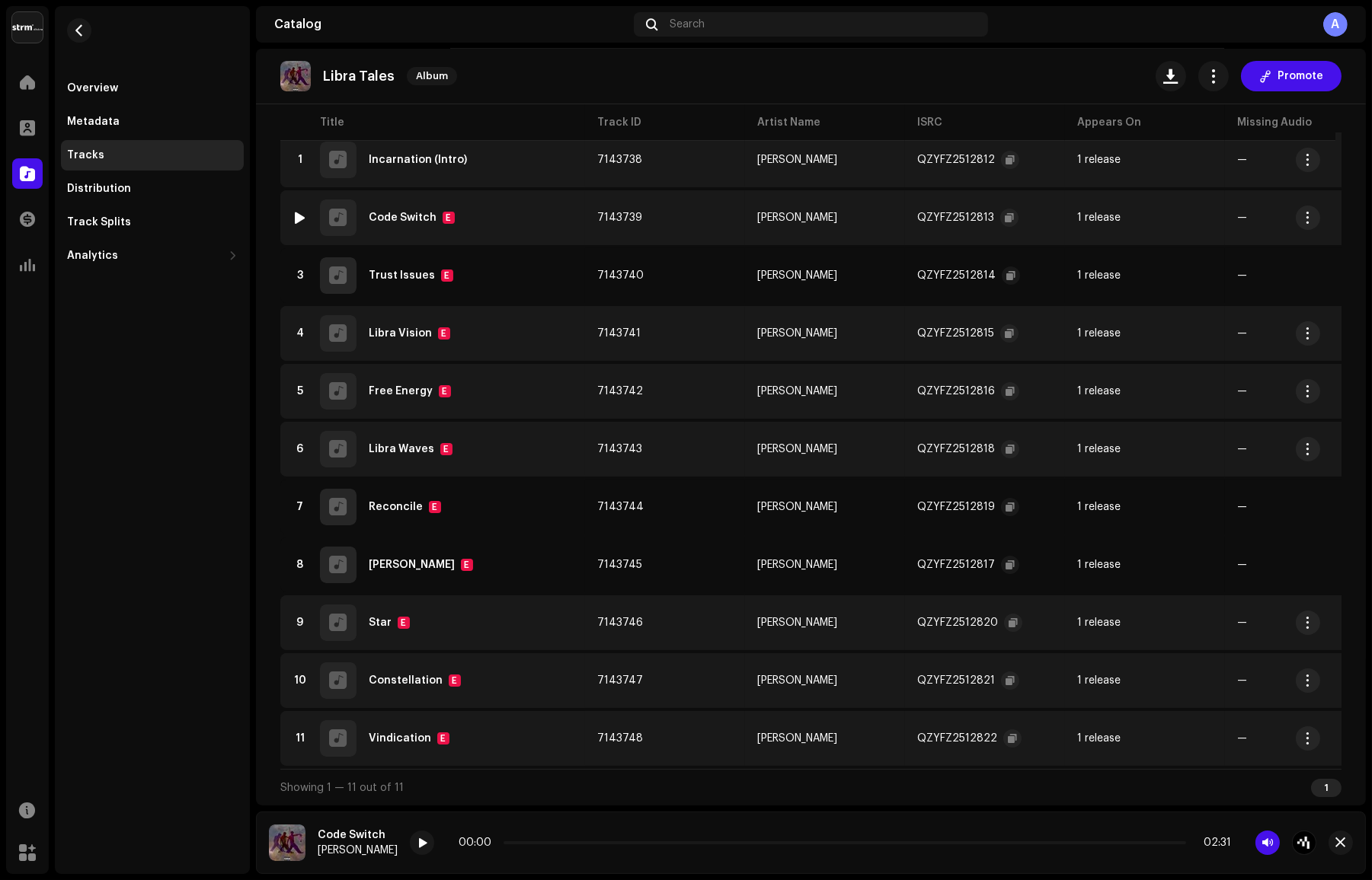
click at [298, 216] on div at bounding box center [300, 218] width 11 height 12
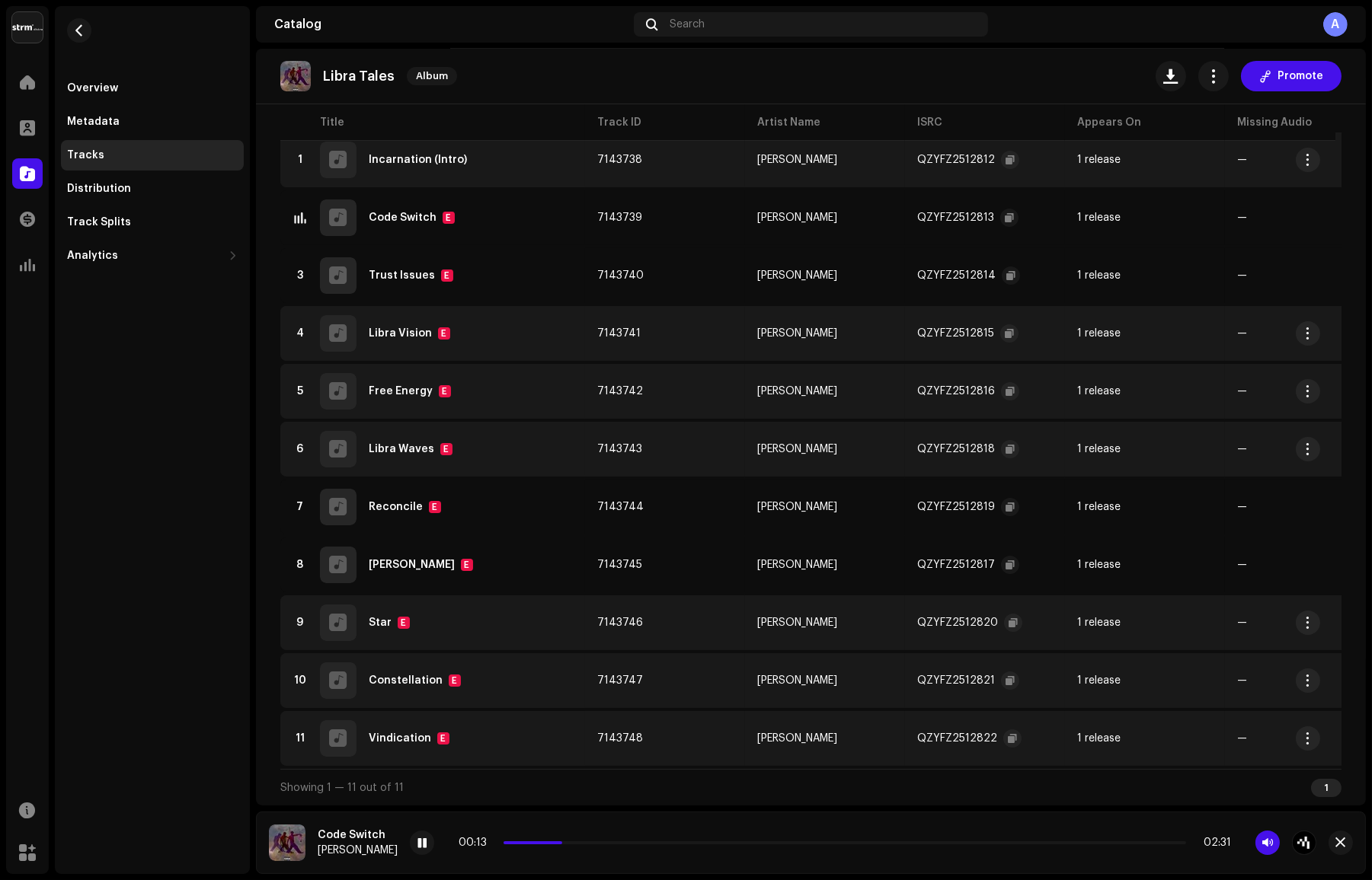
click at [532, 841] on div "00:13 02:31" at bounding box center [845, 842] width 772 height 12
drag, startPoint x: 529, startPoint y: 843, endPoint x: 511, endPoint y: 843, distance: 18.0
click at [511, 843] on div "00:13 02:31" at bounding box center [845, 842] width 772 height 12
click at [528, 835] on div "00:15 02:31" at bounding box center [863, 843] width 907 height 24
drag, startPoint x: 637, startPoint y: 843, endPoint x: 484, endPoint y: 836, distance: 153.2
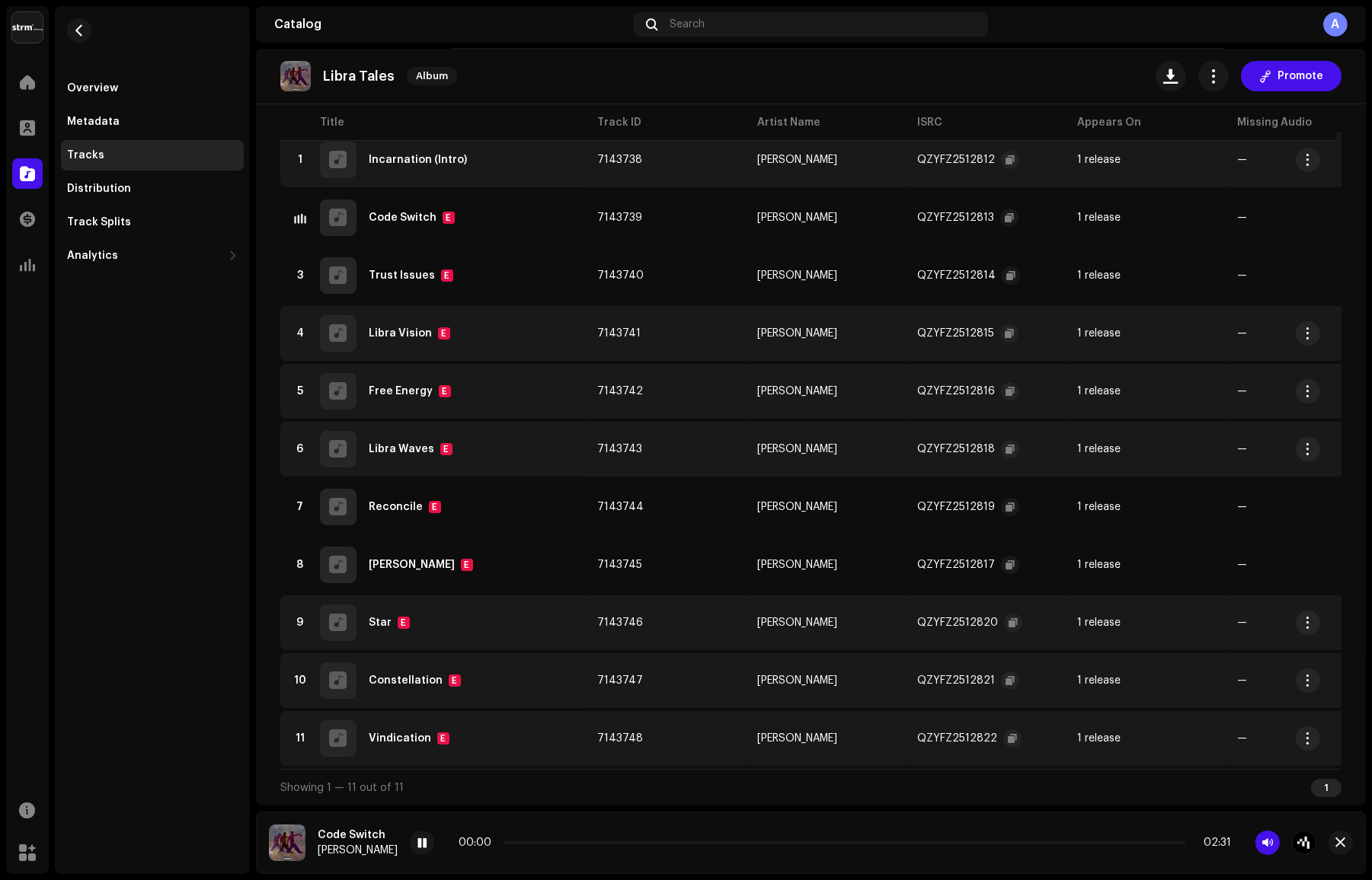
click at [484, 835] on div "00:00 02:31" at bounding box center [863, 843] width 907 height 24
click at [584, 850] on div "00:40 02:31" at bounding box center [863, 843] width 907 height 24
click at [572, 843] on span at bounding box center [596, 842] width 185 height 3
click at [579, 843] on span at bounding box center [596, 842] width 185 height 3
click at [593, 846] on div "00:40 02:31" at bounding box center [845, 842] width 772 height 12
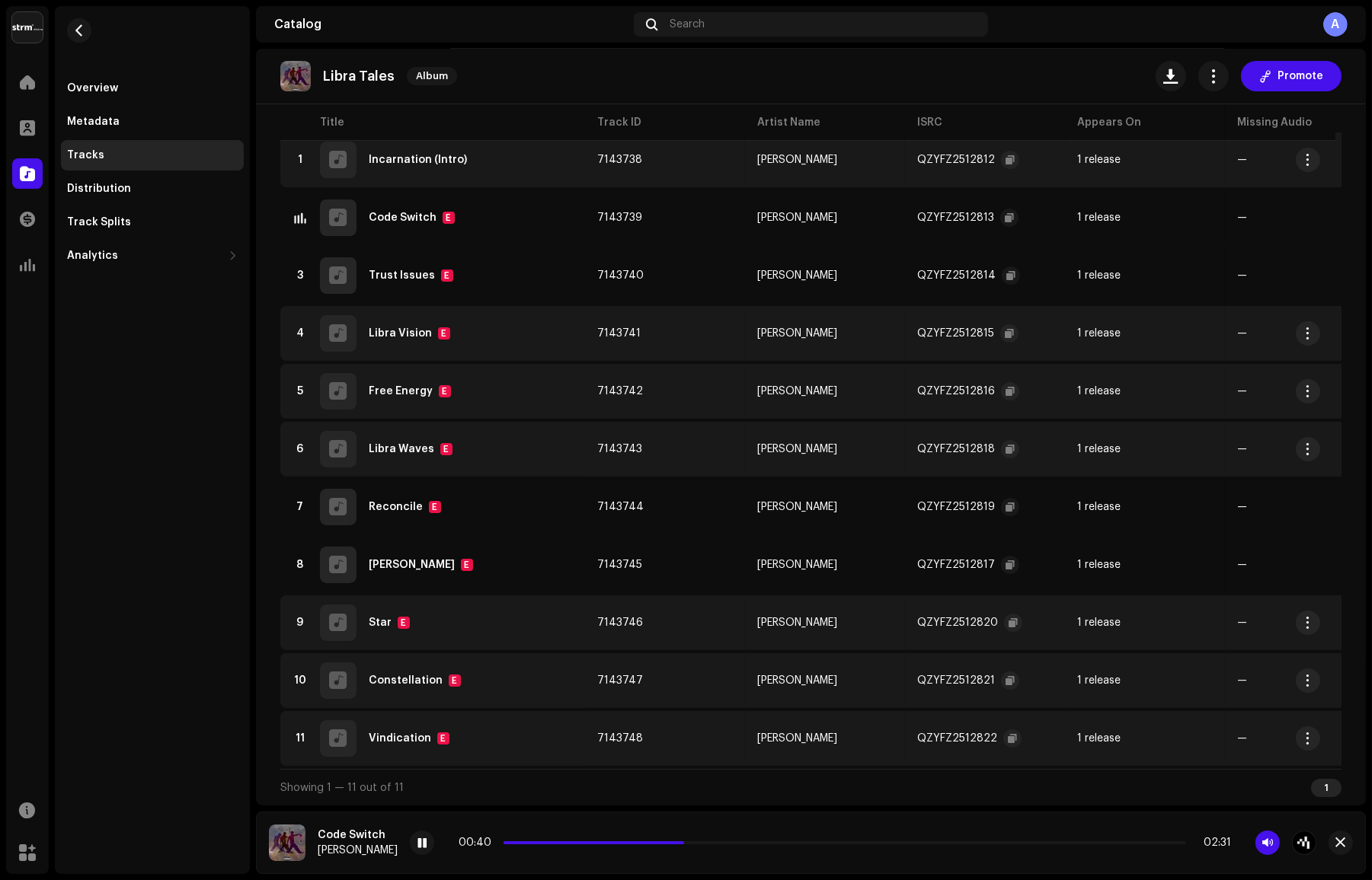
click at [605, 849] on div "00:40 02:31" at bounding box center [845, 842] width 772 height 12
click at [597, 847] on div "00:41 02:31" at bounding box center [845, 842] width 772 height 12
click at [597, 845] on div "00:41 02:31" at bounding box center [845, 842] width 772 height 12
click at [593, 852] on div "00:41 02:31" at bounding box center [863, 843] width 907 height 24
click at [593, 845] on div "00:42 02:31" at bounding box center [845, 842] width 772 height 12
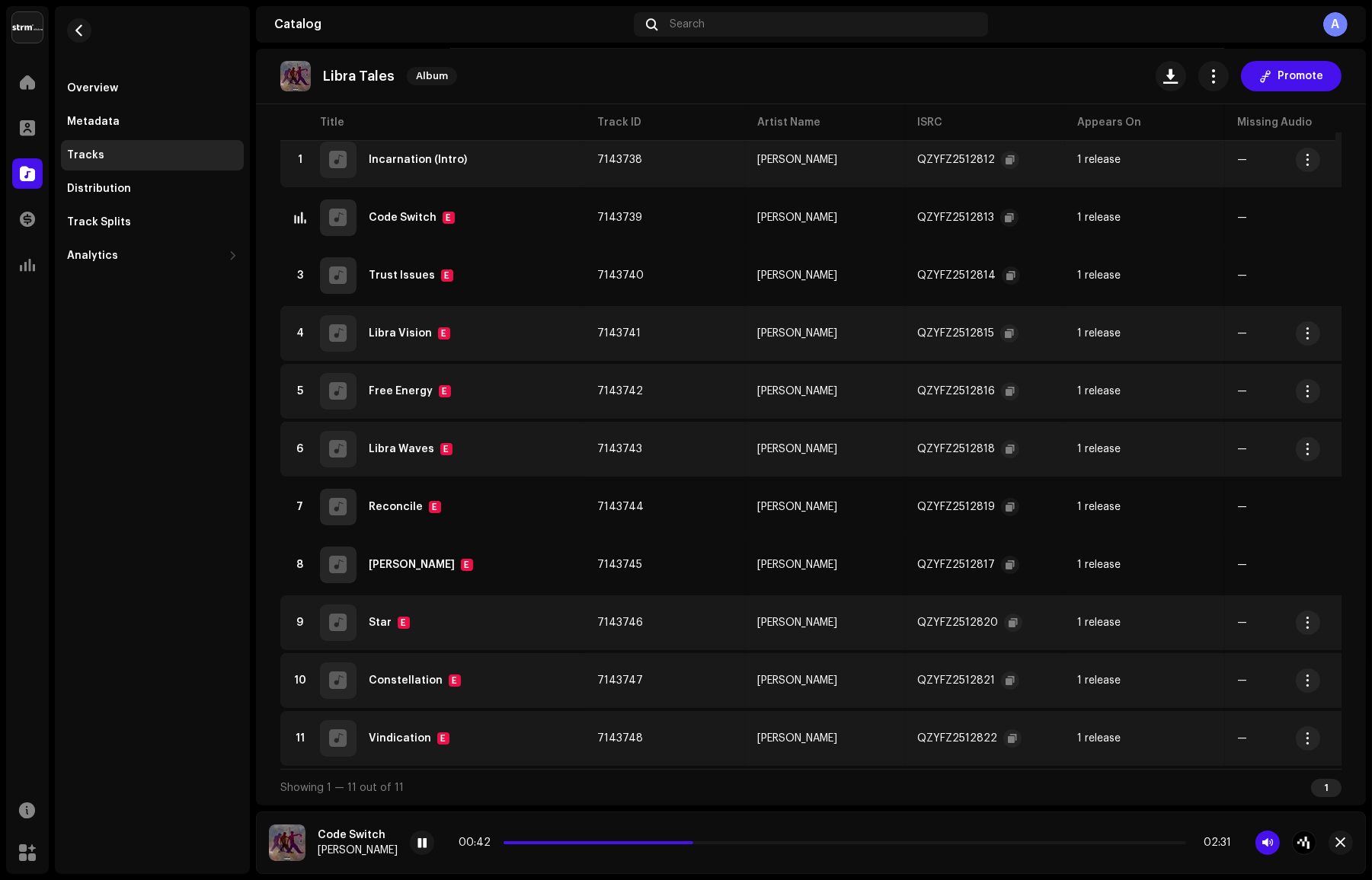
click at [593, 849] on div "00:42 02:31" at bounding box center [845, 842] width 772 height 12
click at [595, 842] on span at bounding box center [601, 842] width 194 height 3
click at [690, 843] on span at bounding box center [621, 842] width 236 height 3
